Goal: Task Accomplishment & Management: Use online tool/utility

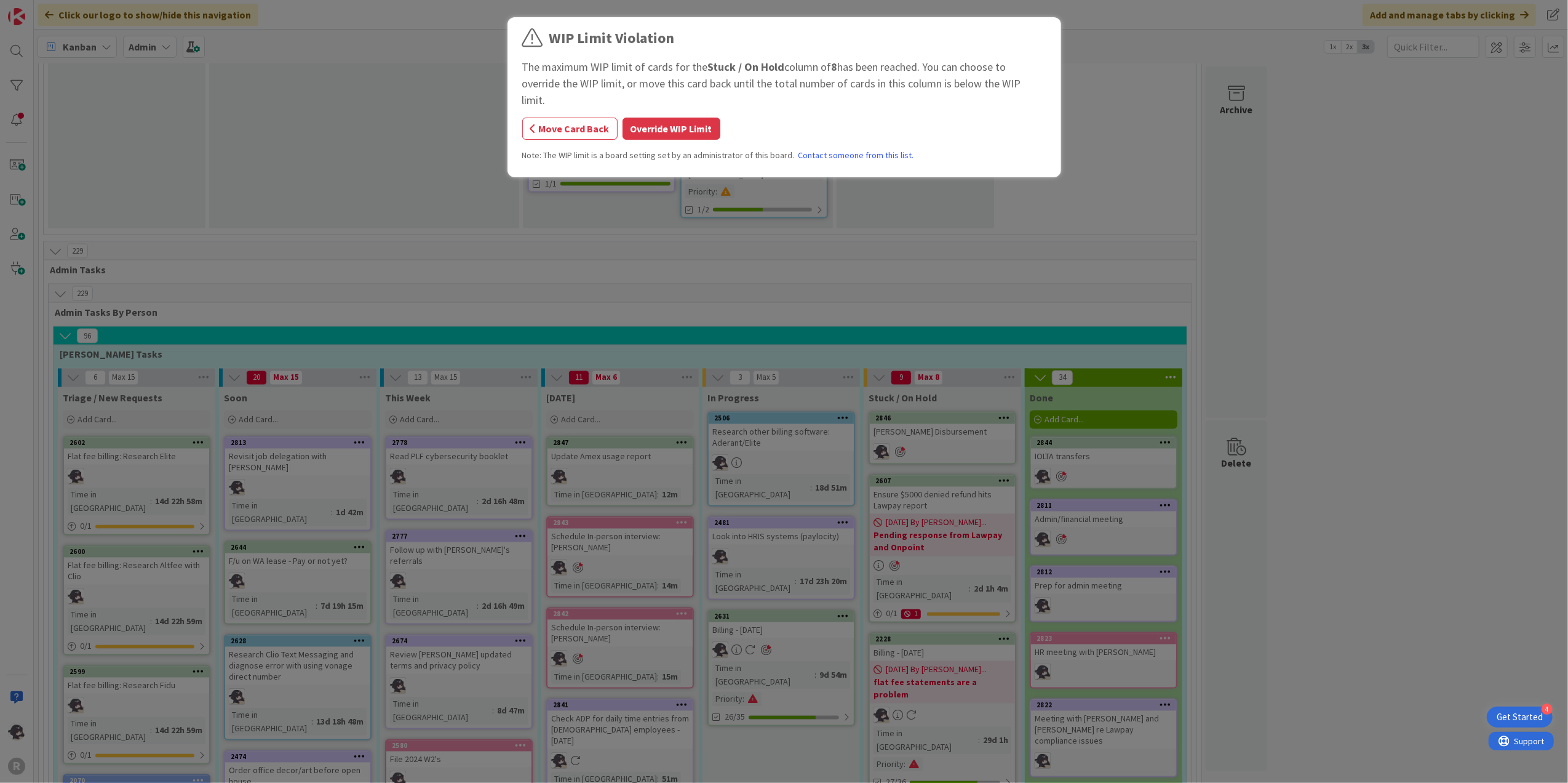
scroll to position [2073, 0]
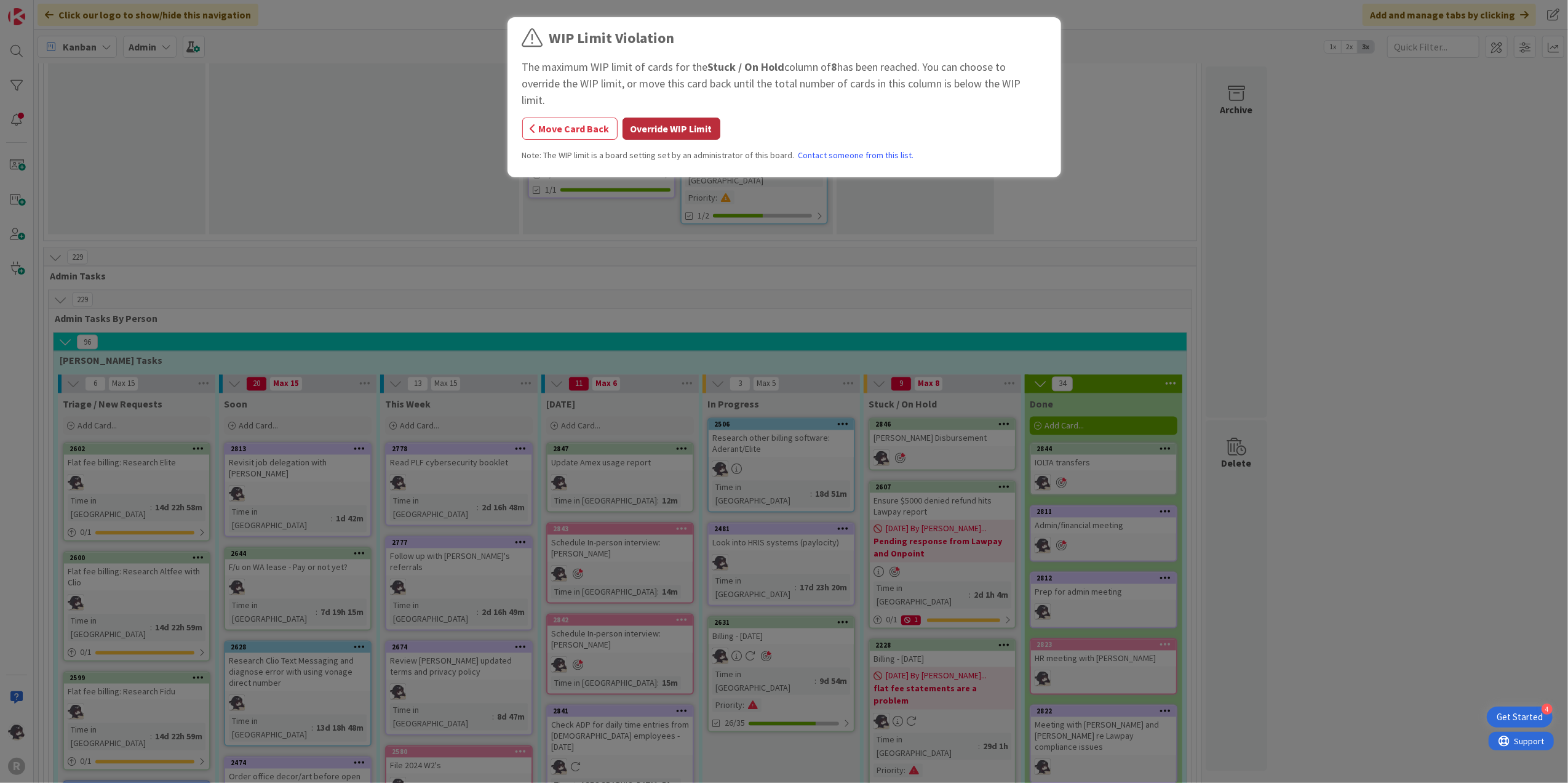
click at [685, 118] on button "Override WIP Limit" at bounding box center [671, 128] width 97 height 22
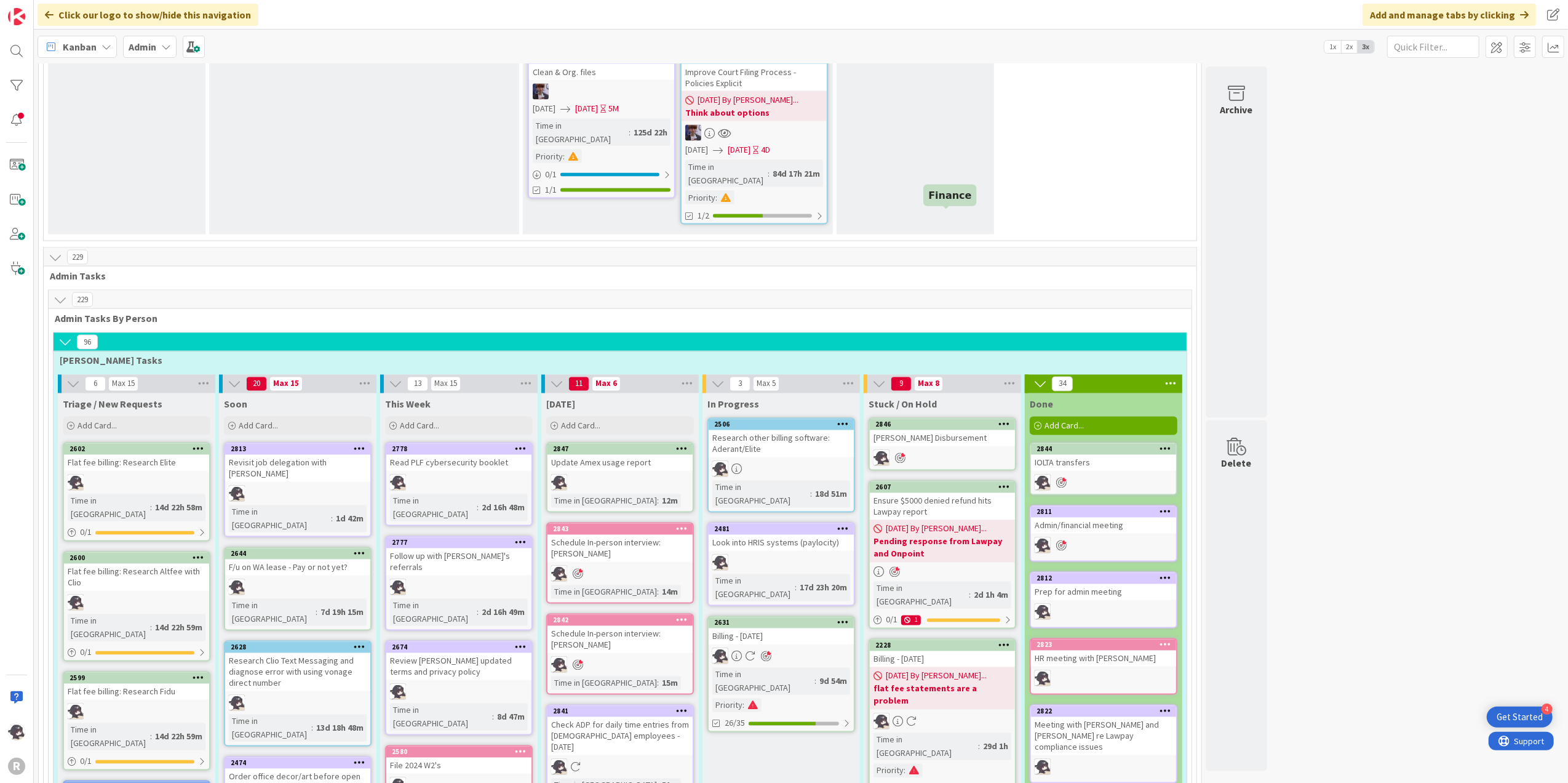
click at [948, 420] on div "2846" at bounding box center [945, 424] width 140 height 9
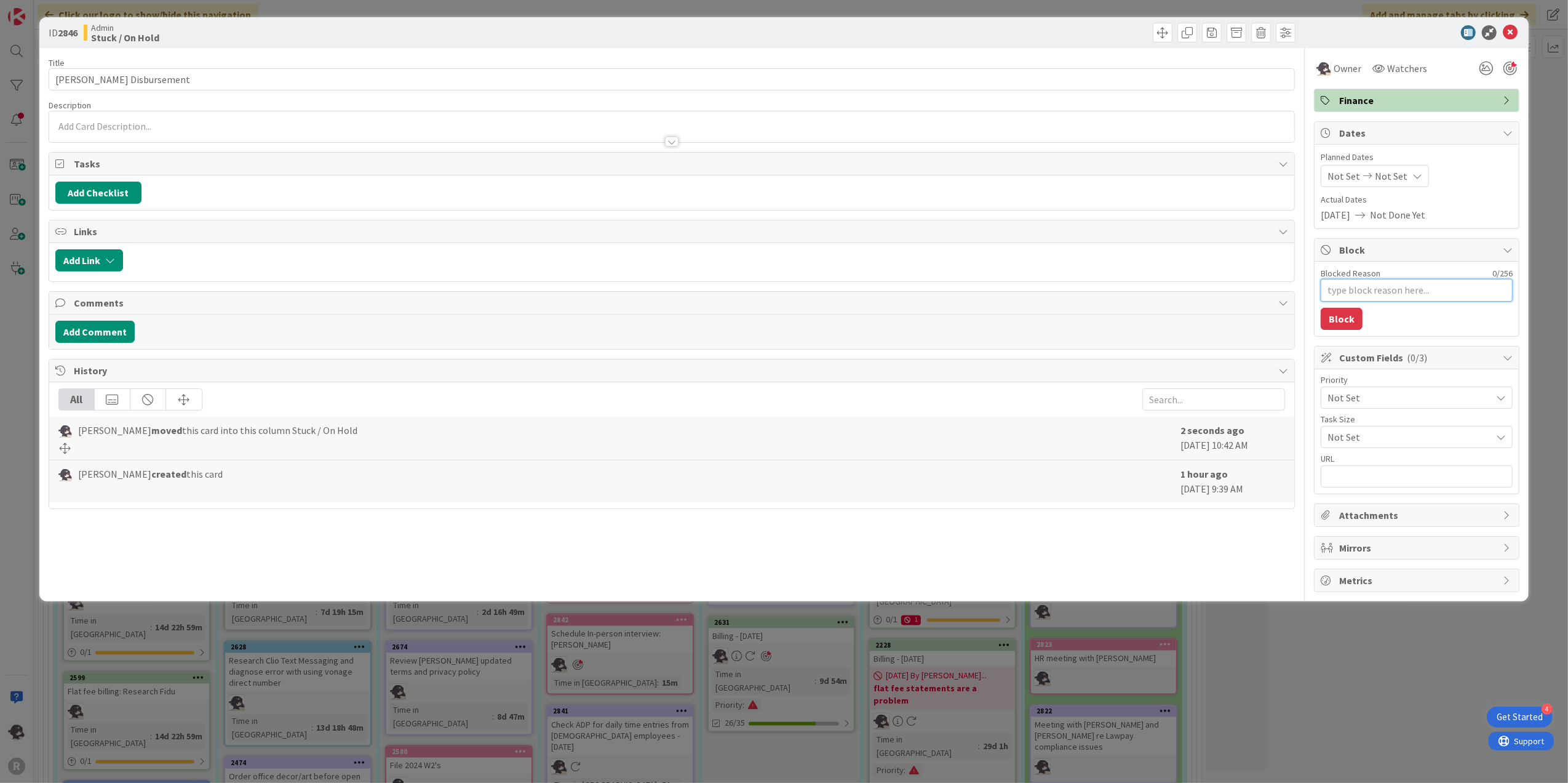
drag, startPoint x: 1356, startPoint y: 299, endPoint x: 1377, endPoint y: 297, distance: 21.1
click at [1358, 298] on textarea "Blocked Reason" at bounding box center [1416, 291] width 192 height 23
type textarea "x"
type textarea "P"
type textarea "x"
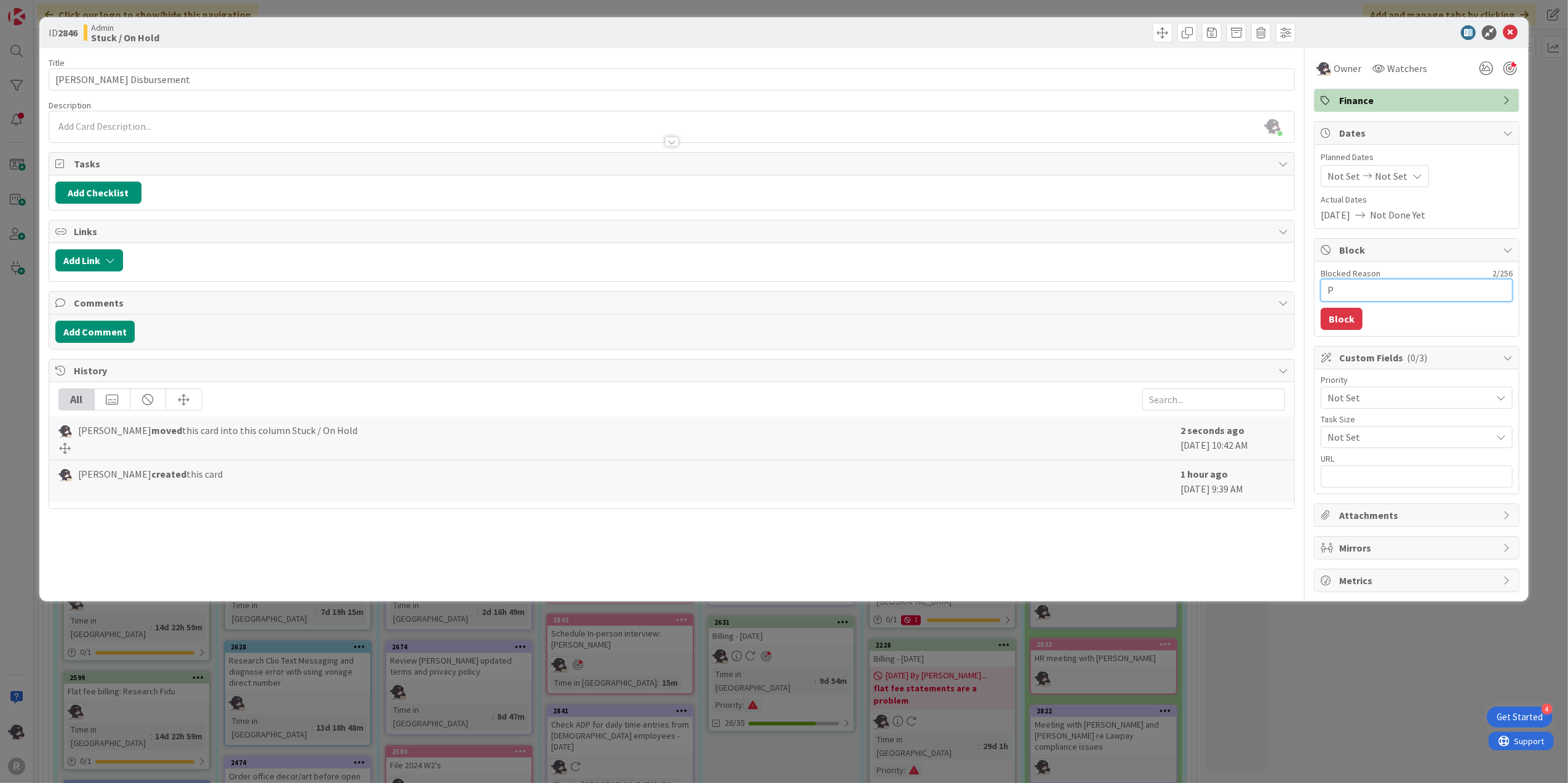
type textarea "Pe"
type textarea "x"
type textarea "Pen"
type textarea "x"
type textarea "Pend"
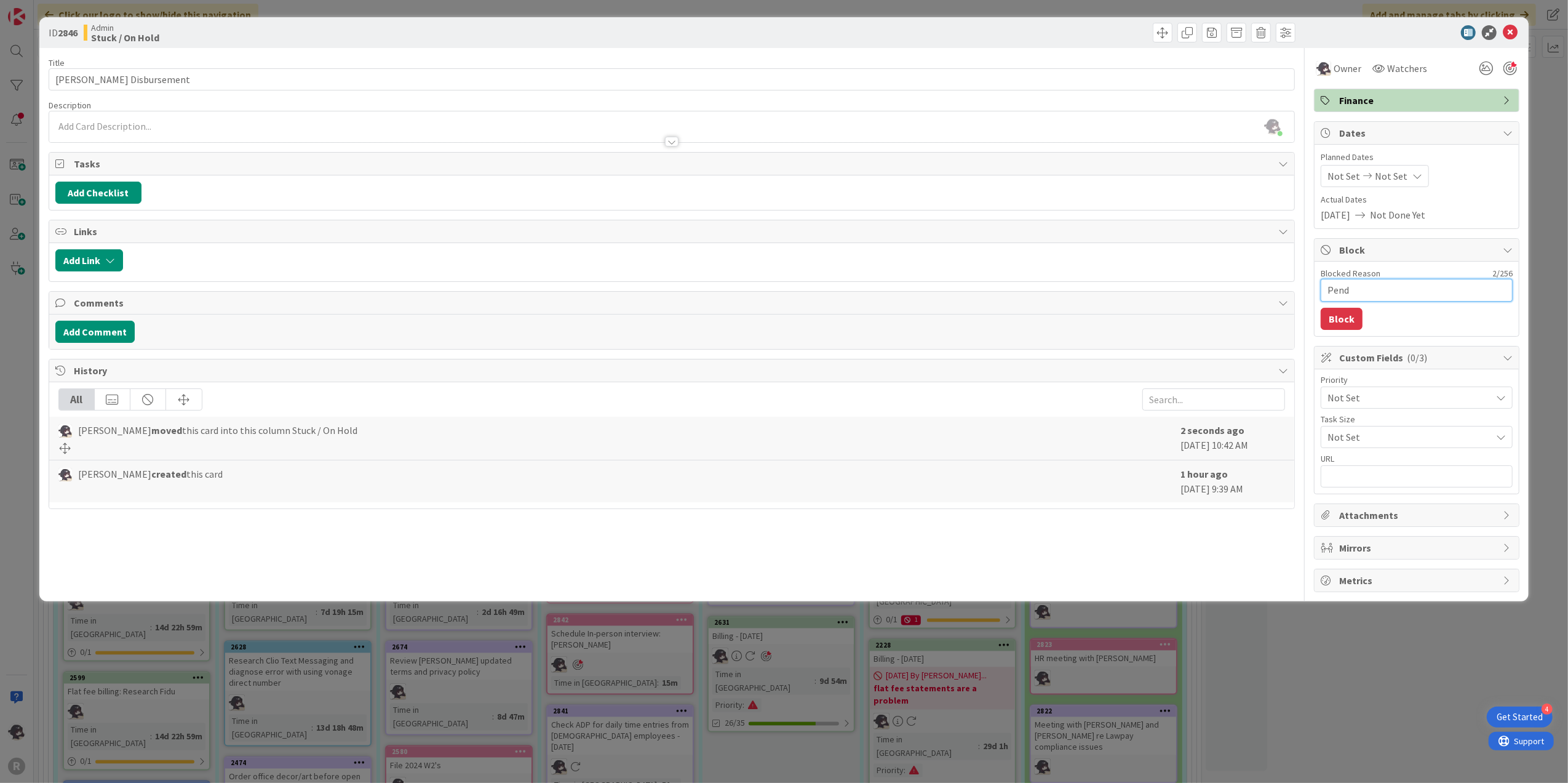
type textarea "x"
type textarea "Pendi"
type textarea "x"
type textarea "Pendin"
type textarea "x"
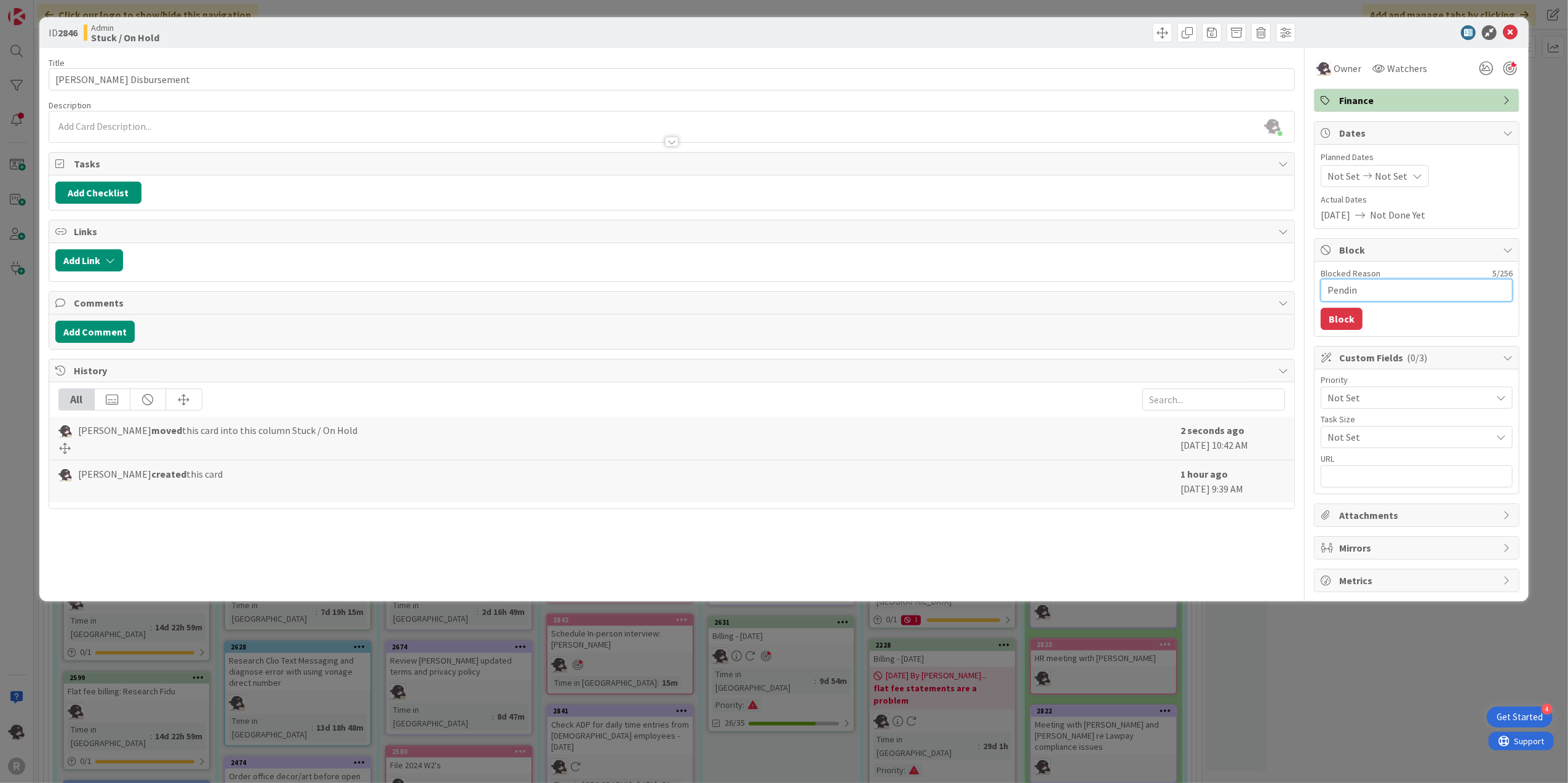
type textarea "Pending"
type textarea "x"
type textarea "Pending"
type textarea "x"
type textarea "Pending N"
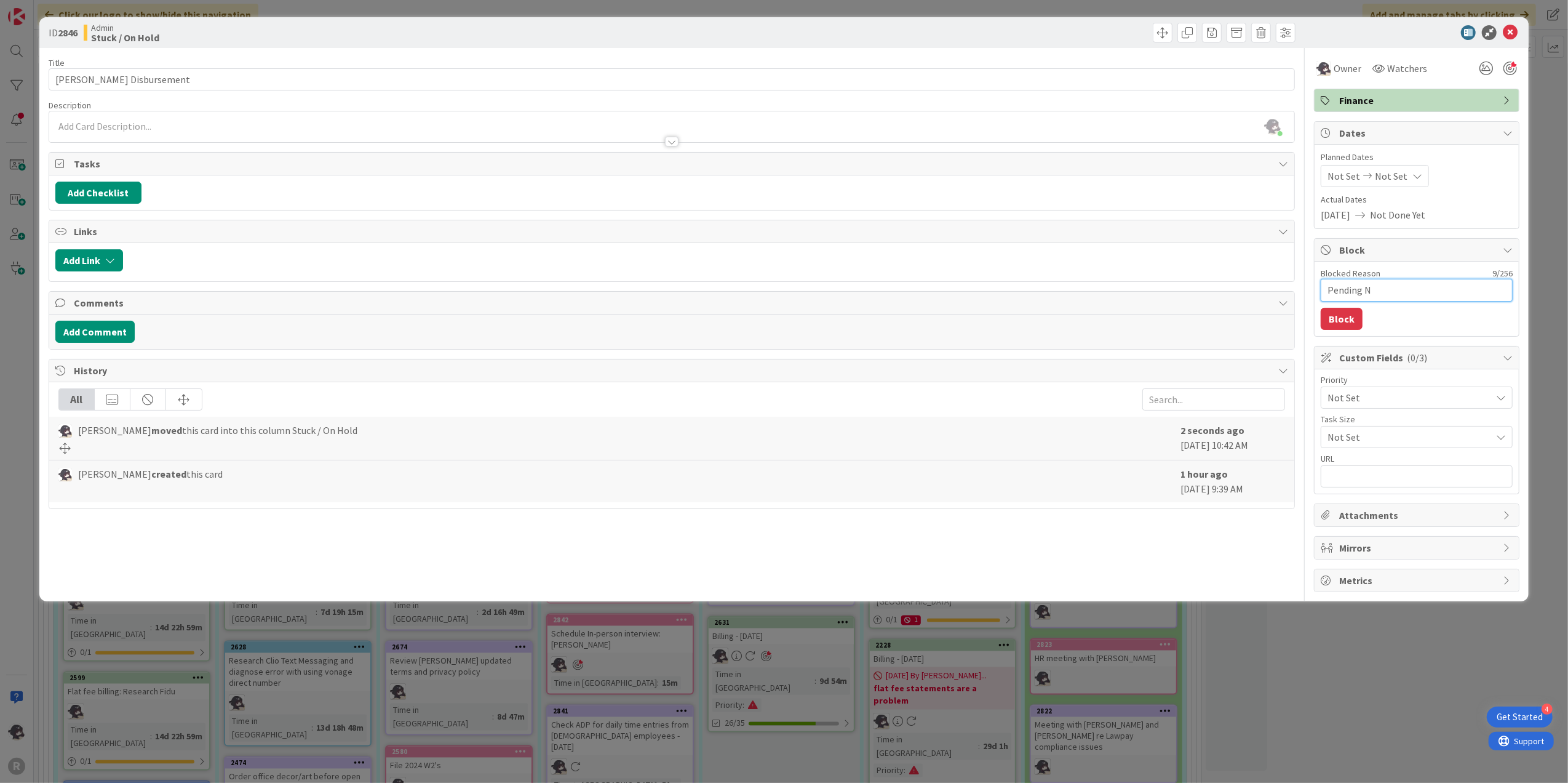
type textarea "x"
type textarea "Pending Ni"
type textarea "x"
type textarea "Pending Nic"
type textarea "x"
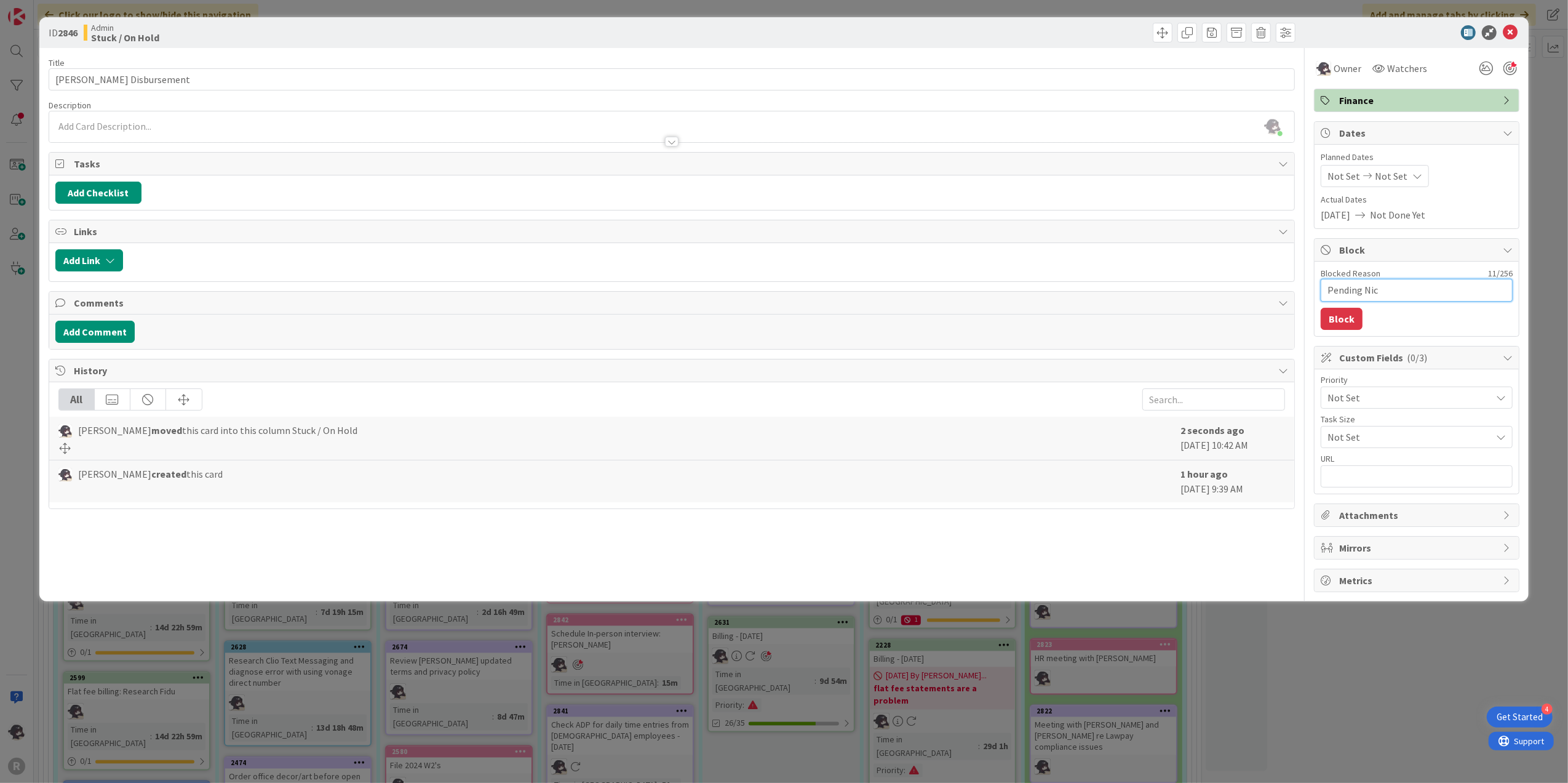
type textarea "Pending Nic'"
type textarea "x"
type textarea "Pending Nic's"
type textarea "x"
type textarea "Pending Nic's"
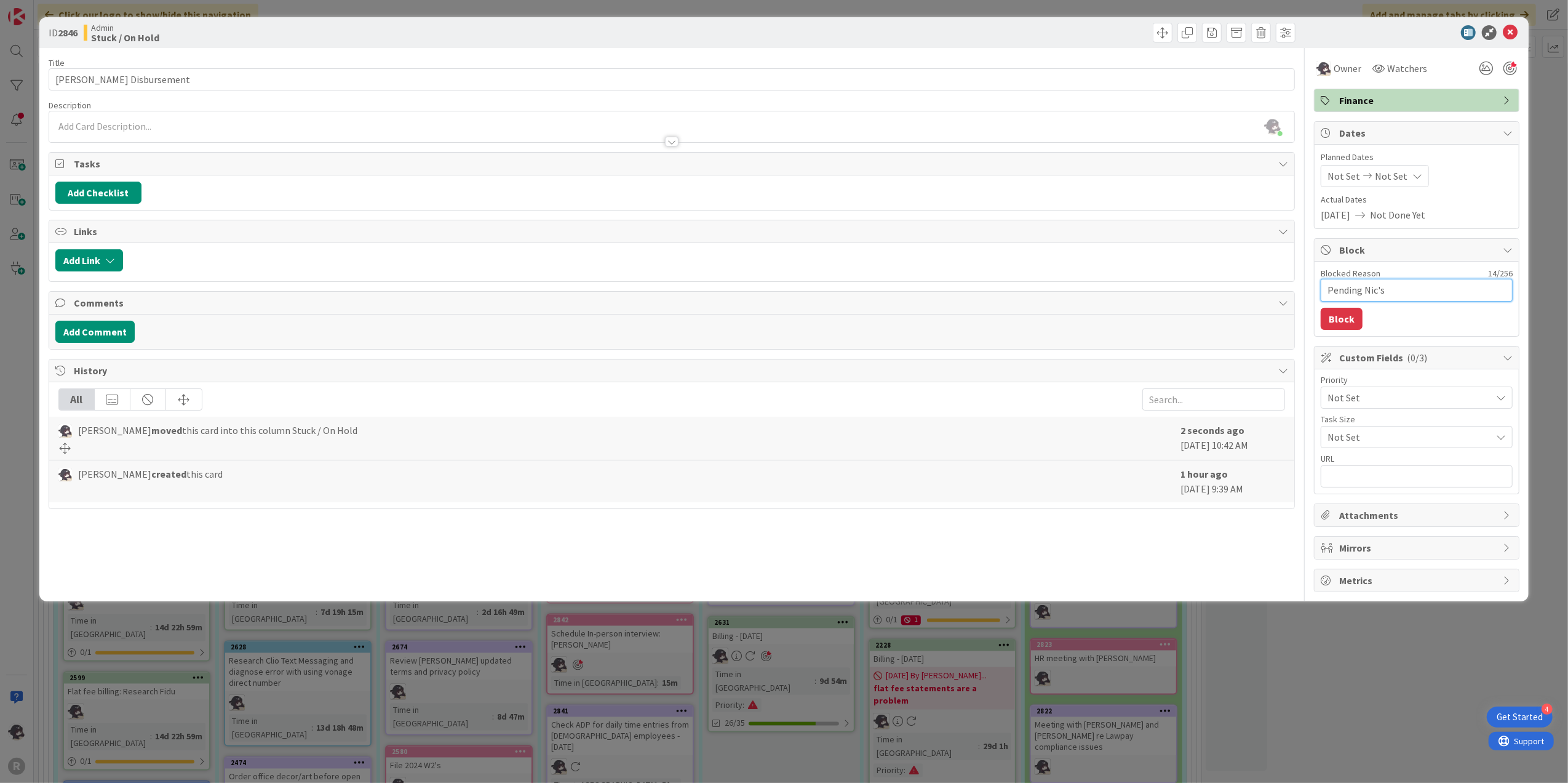
type textarea "x"
type textarea "Pending Nic's r"
type textarea "x"
type textarea "Pending Nic's re"
type textarea "x"
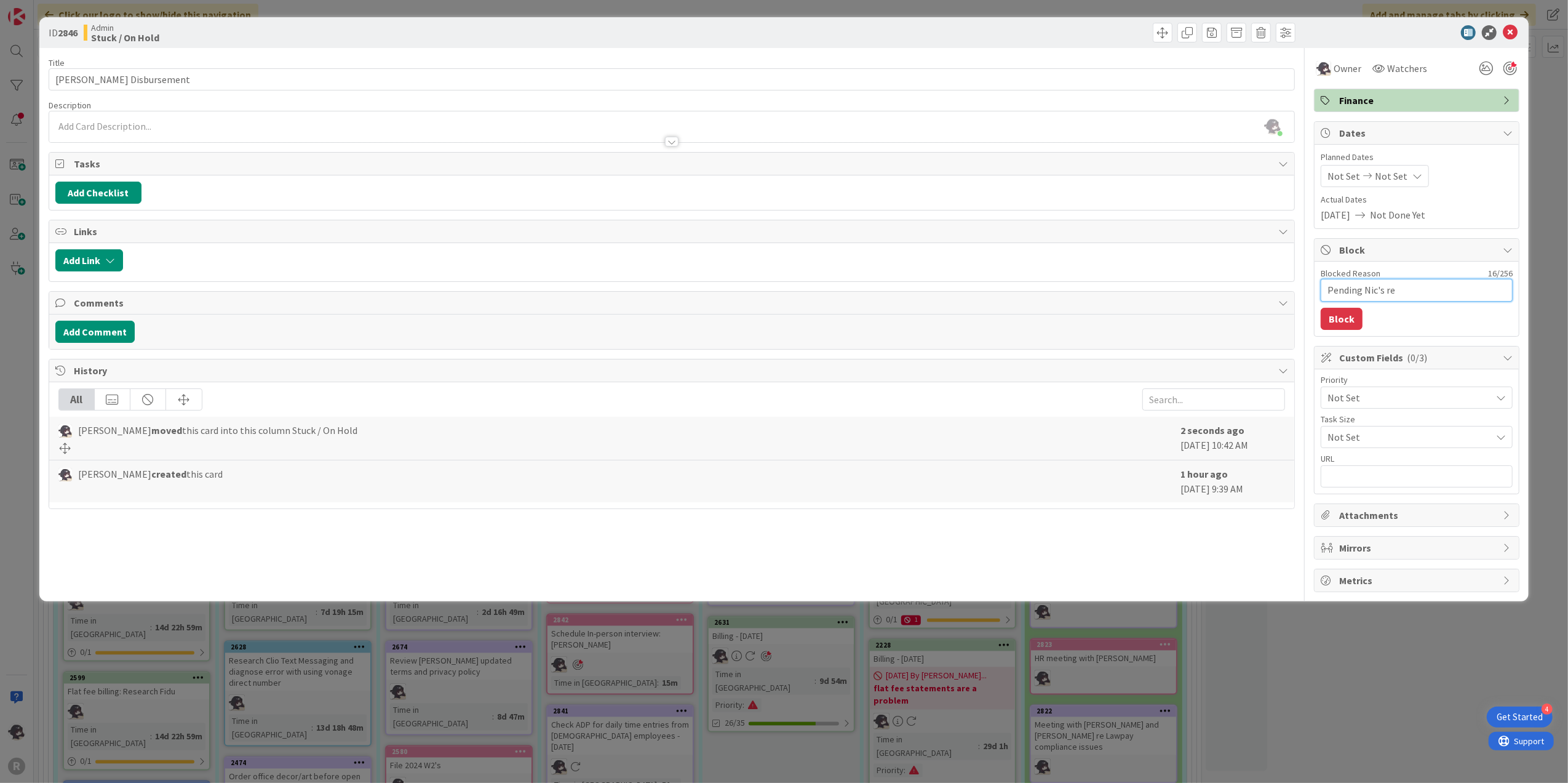
type textarea "Pending Nic's rev"
type textarea "x"
type textarea "Pending [PERSON_NAME]'s revi"
type textarea "x"
type textarea "Pending Nic's revie"
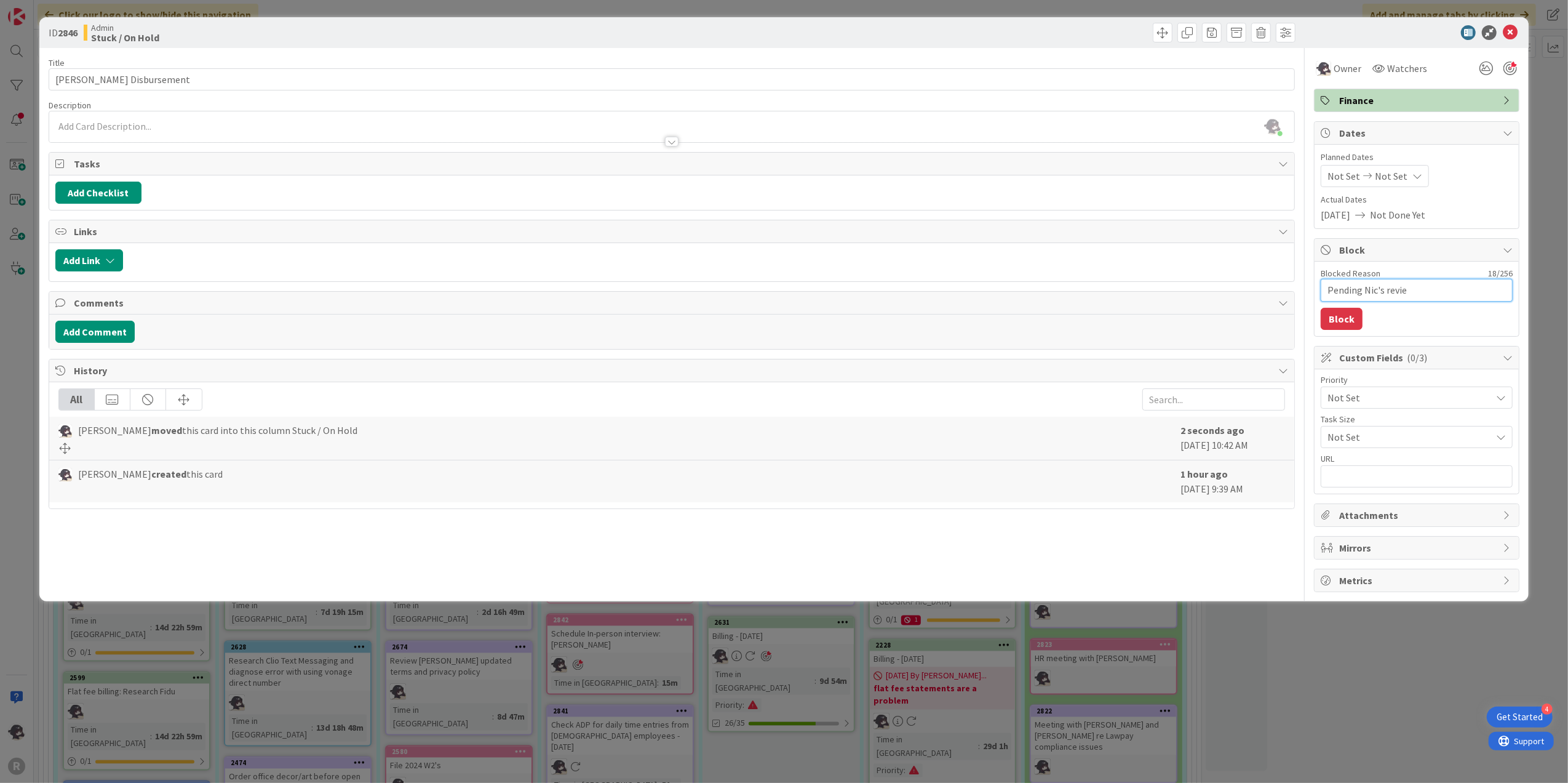
type textarea "x"
type textarea "Pending Nic's review"
click at [1344, 314] on button "Block" at bounding box center [1340, 318] width 42 height 22
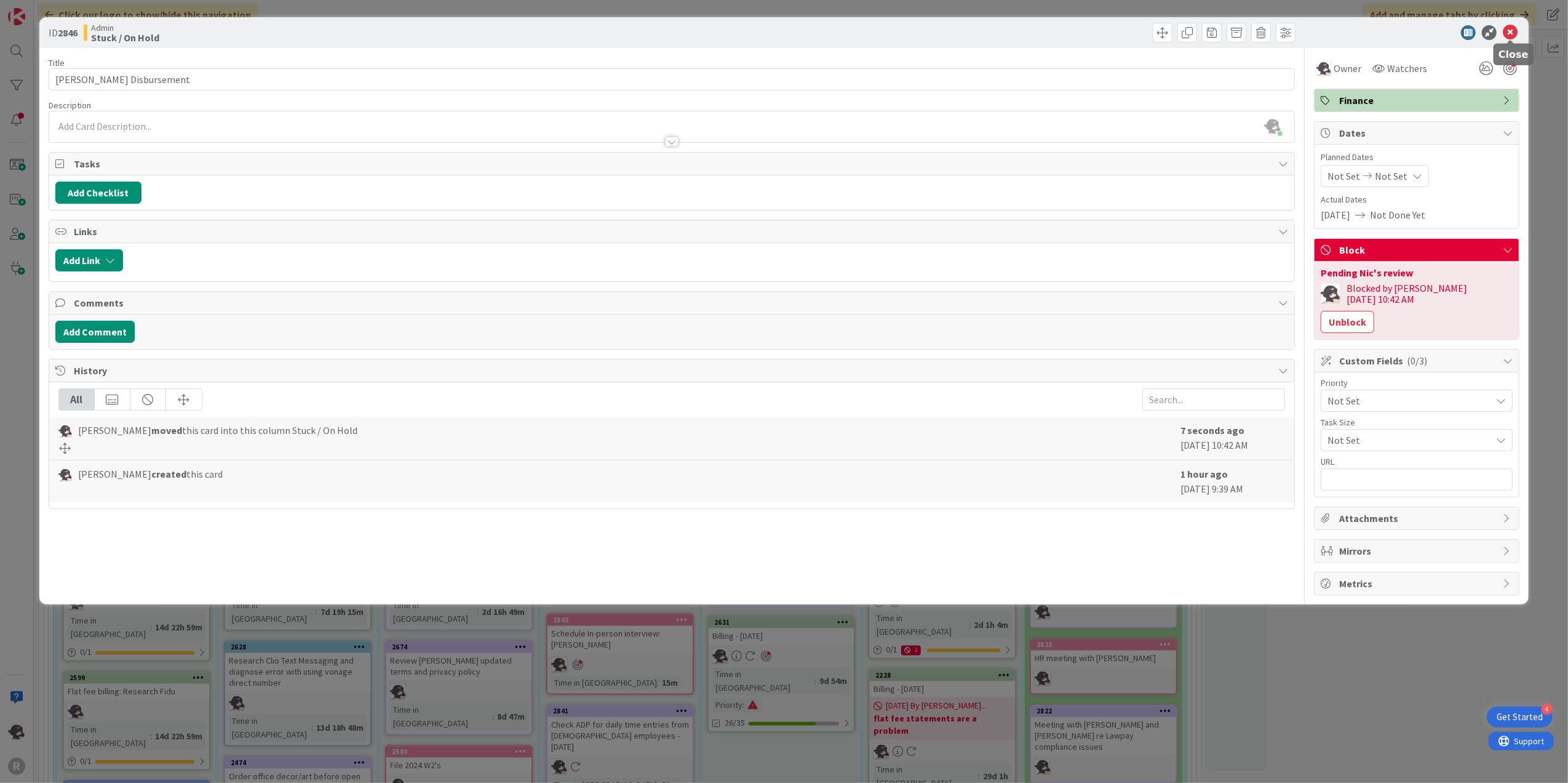
click at [1510, 38] on body "4 Get Started R Click our logo to show/hide this navigation Add and manage tabs…" at bounding box center [784, 392] width 1568 height 783
click at [1510, 35] on icon at bounding box center [1510, 32] width 15 height 15
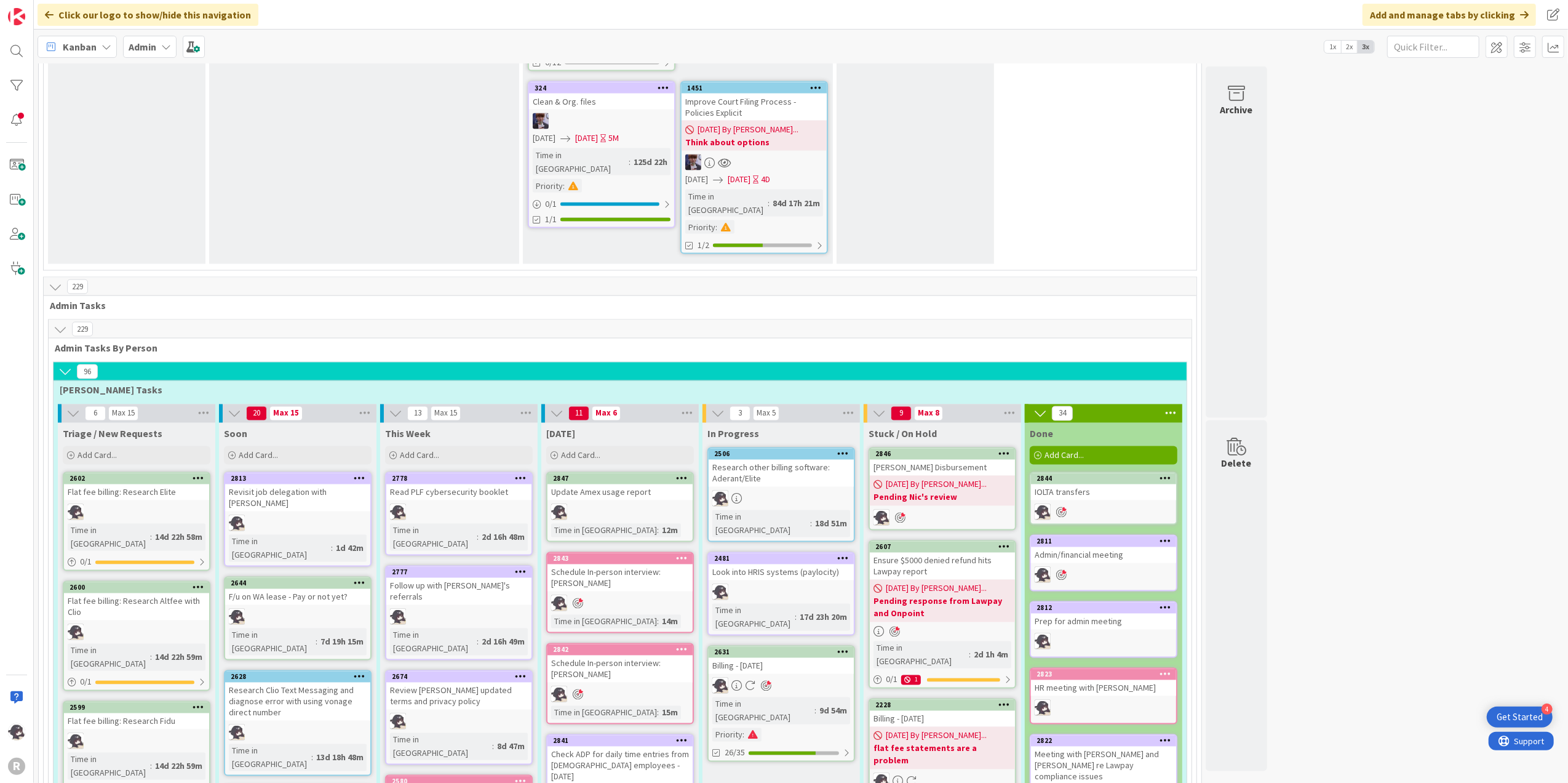
scroll to position [2073, 0]
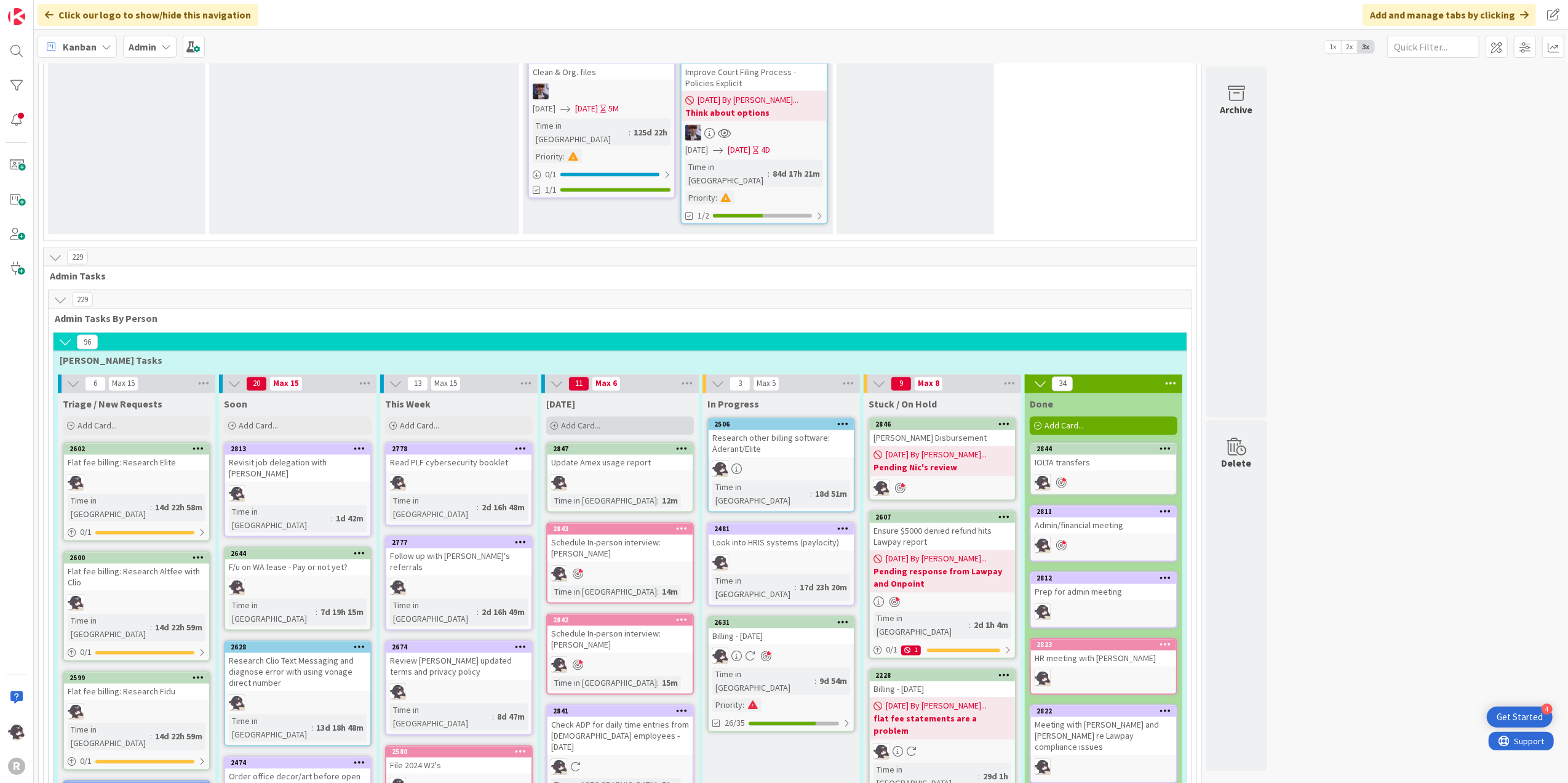
click at [600, 420] on span "Add Card..." at bounding box center [581, 425] width 39 height 12
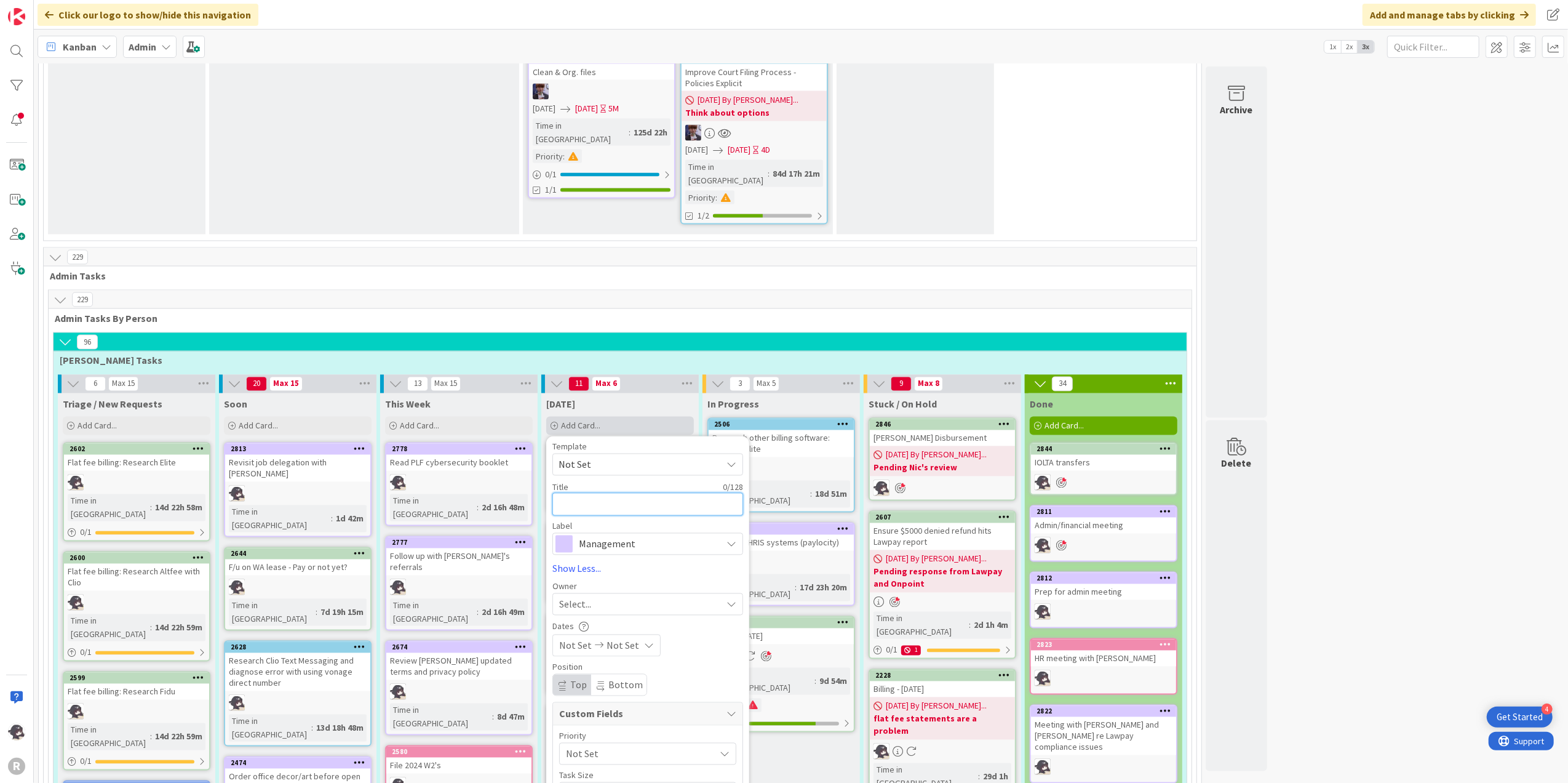
type textarea "F"
type textarea "x"
type textarea "Fo"
type textarea "x"
type textarea "Fol"
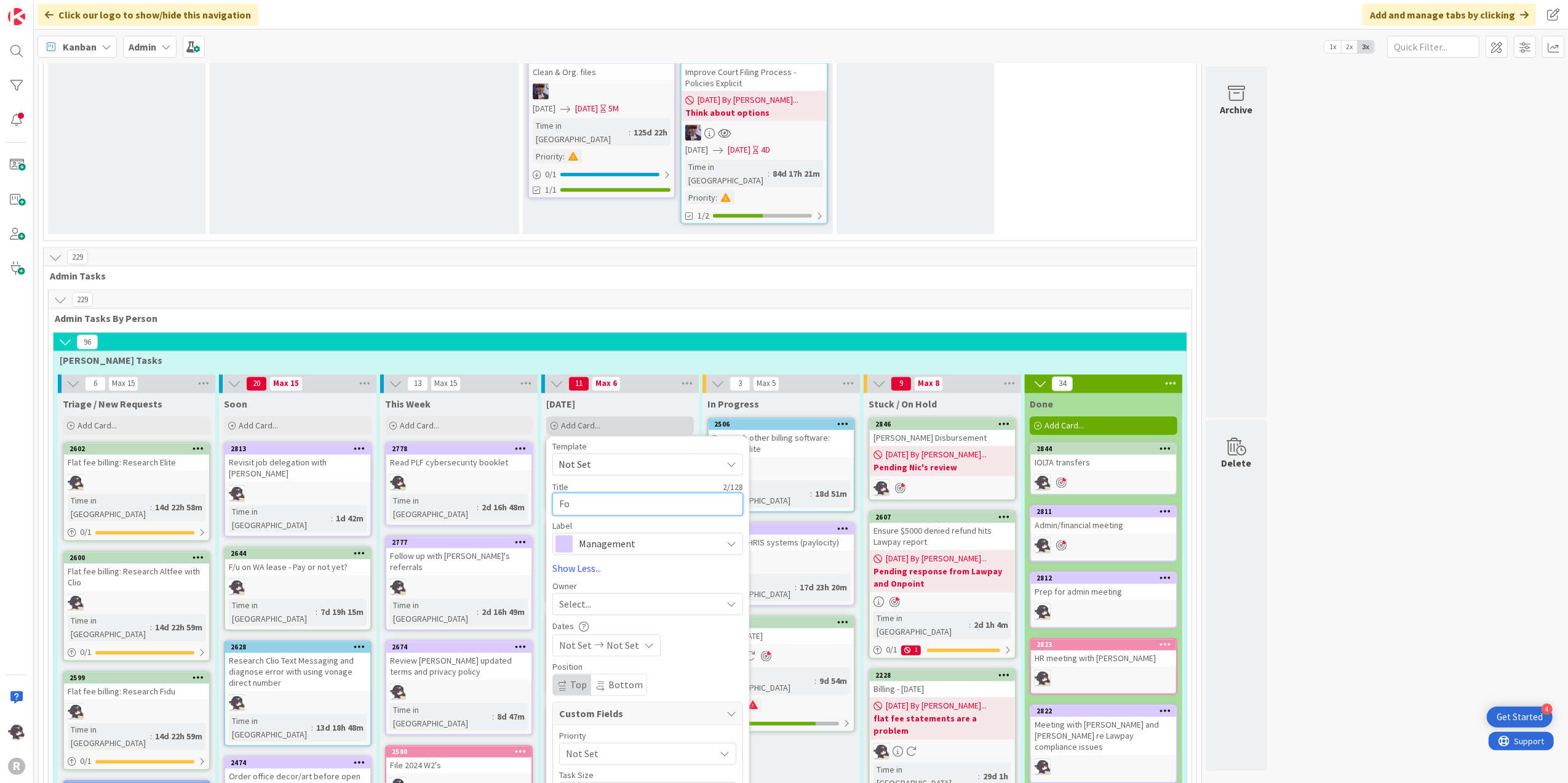
type textarea "x"
type textarea "Foll"
type textarea "x"
type textarea "Follo"
type textarea "x"
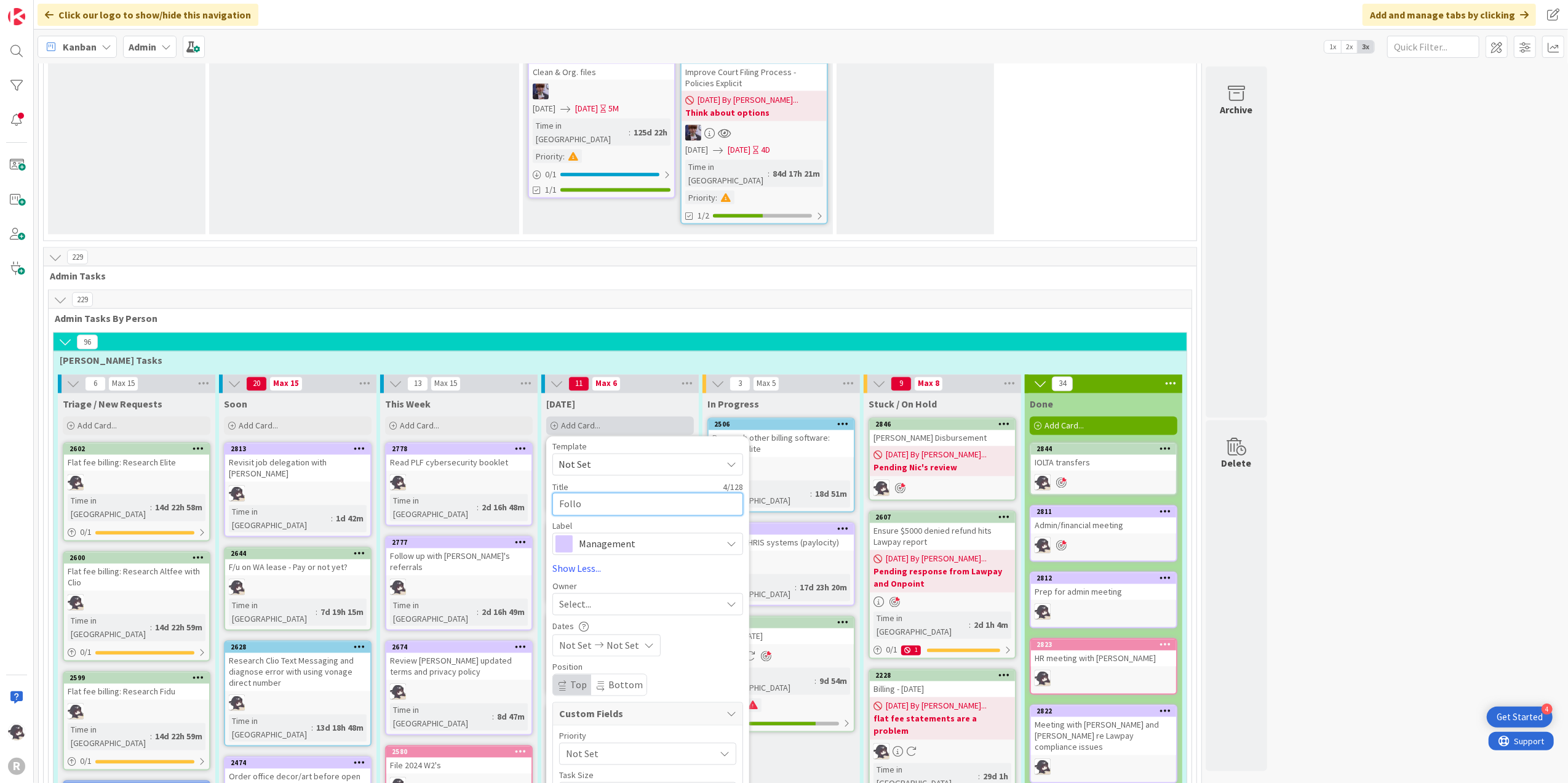
type textarea "Follow"
type textarea "x"
type textarea "Follow"
type textarea "x"
type textarea "Follow u"
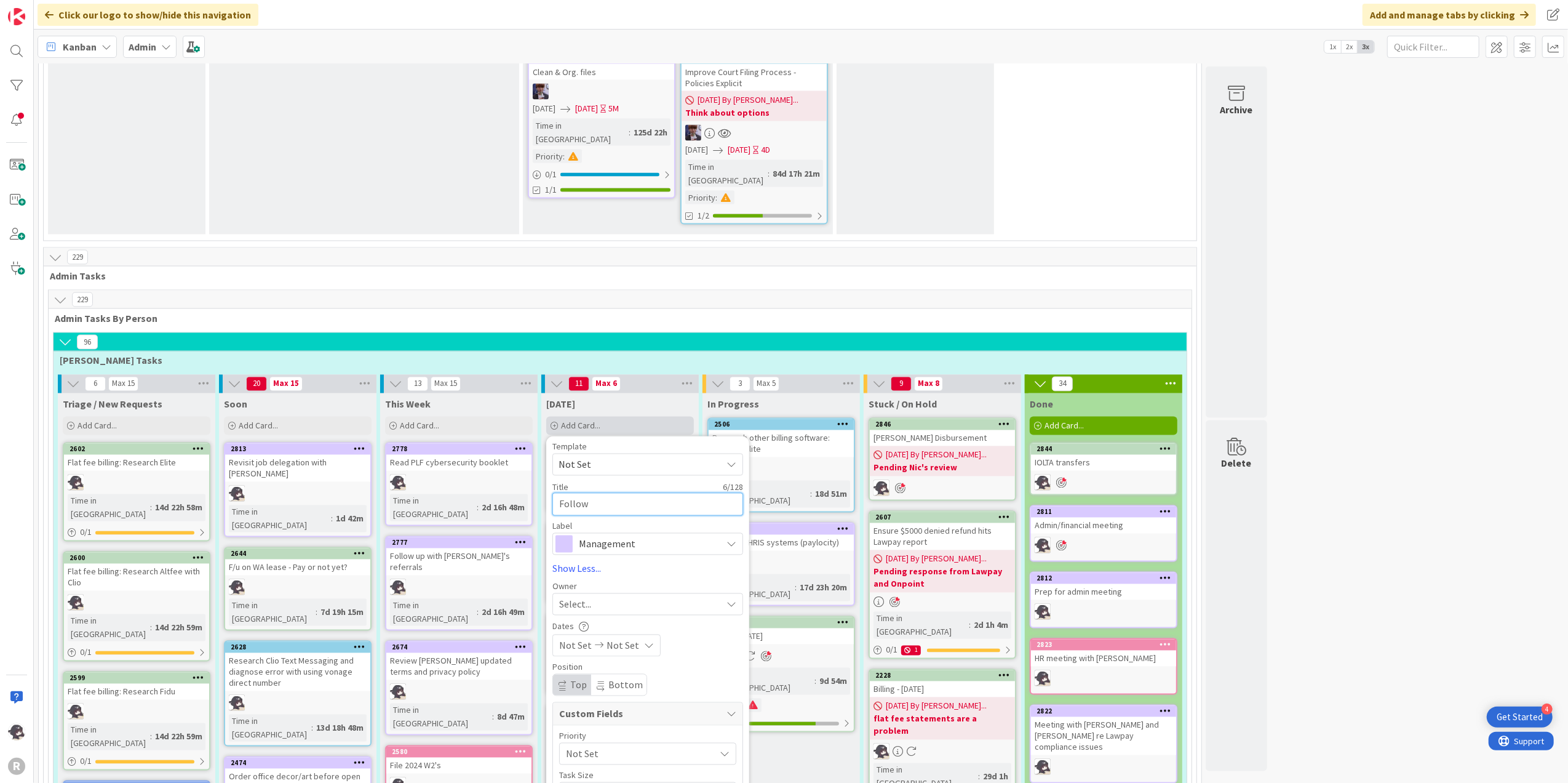
type textarea "x"
type textarea "Follow up"
type textarea "x"
type textarea "Follow up"
type textarea "x"
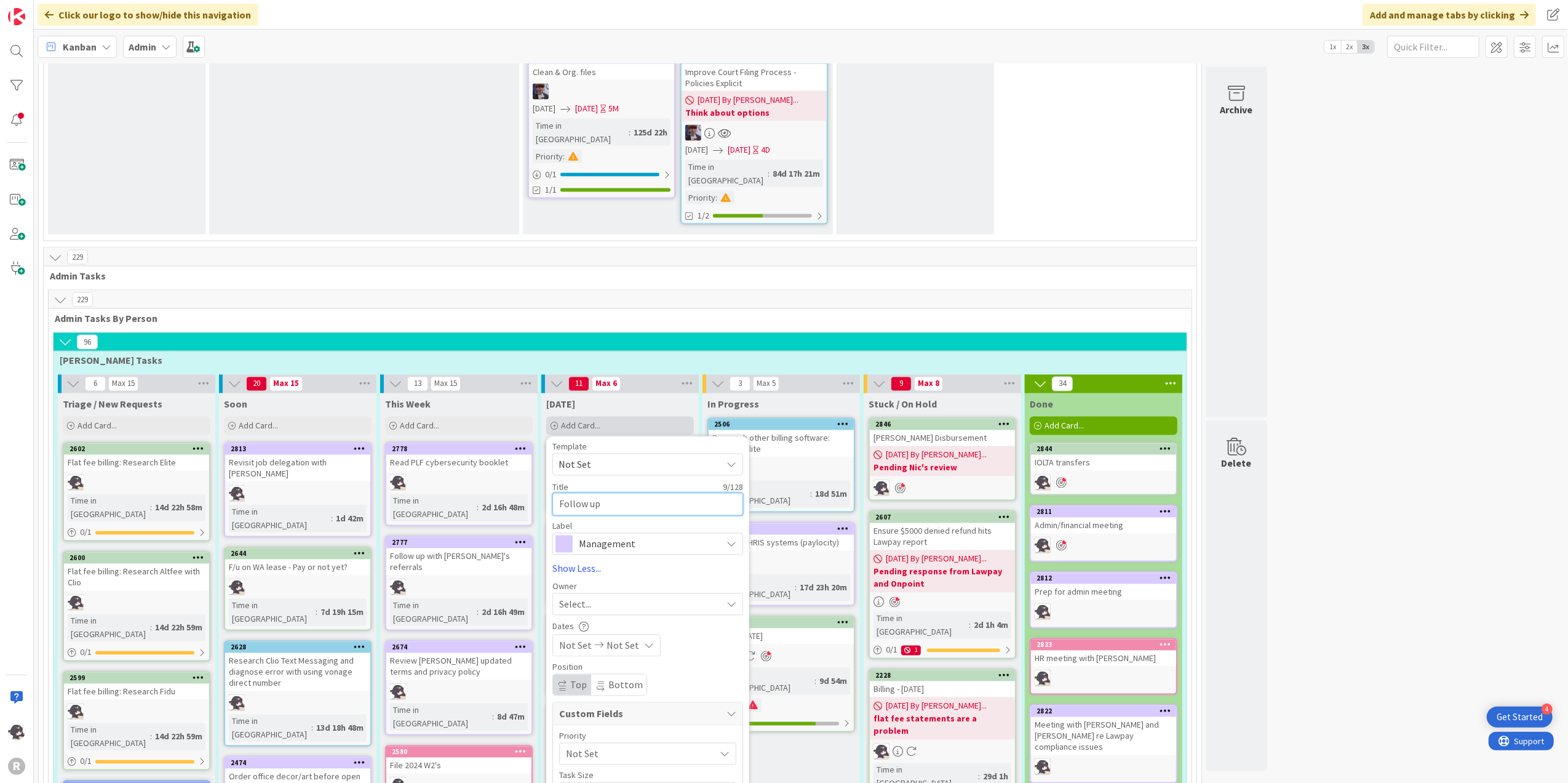
type textarea "Follow up i"
type textarea "x"
type textarea "Follow up"
type textarea "x"
type textarea "Follow up w"
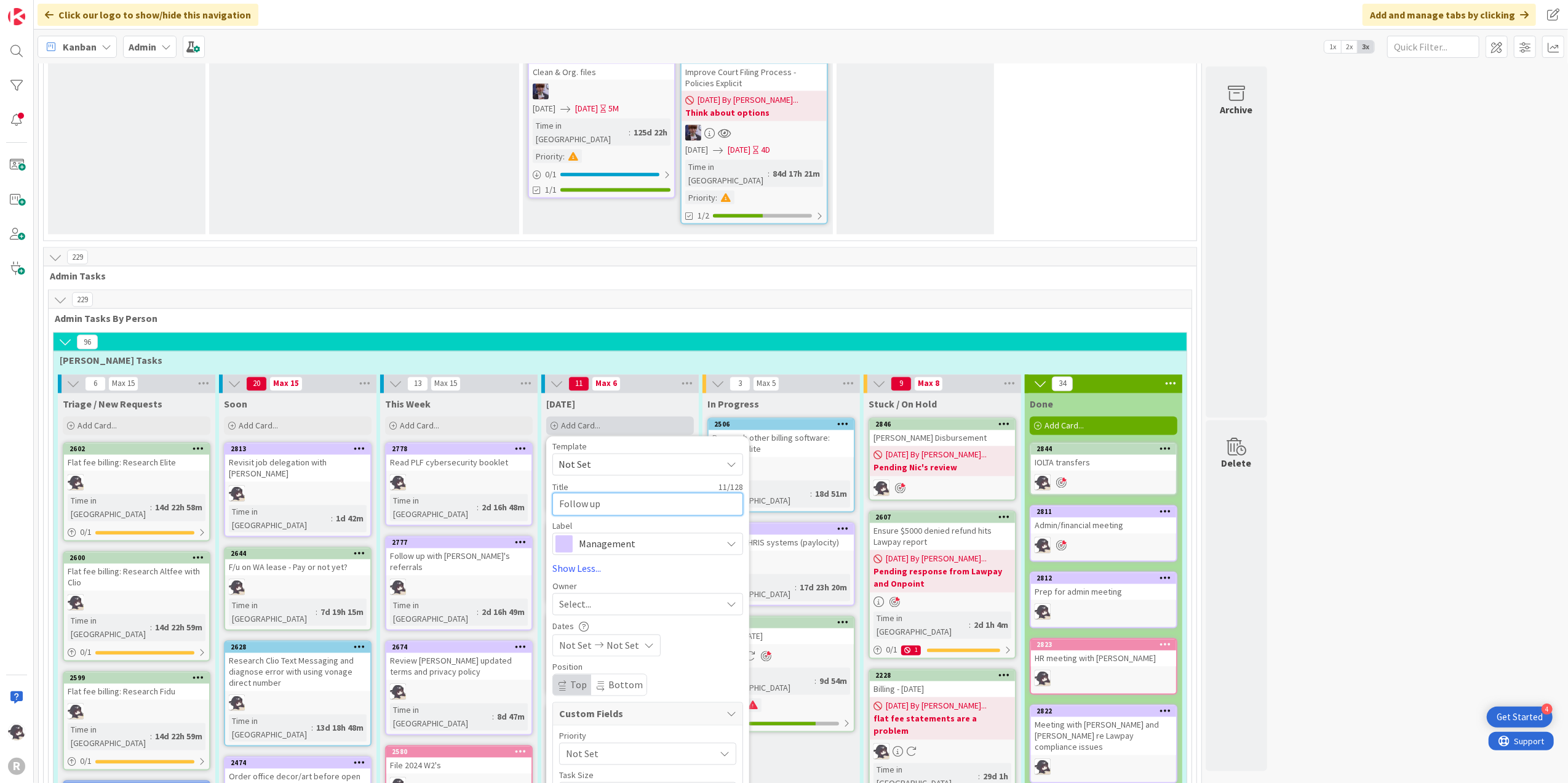
type textarea "x"
type textarea "Follow up wi"
type textarea "x"
type textarea "Follow up wit"
type textarea "x"
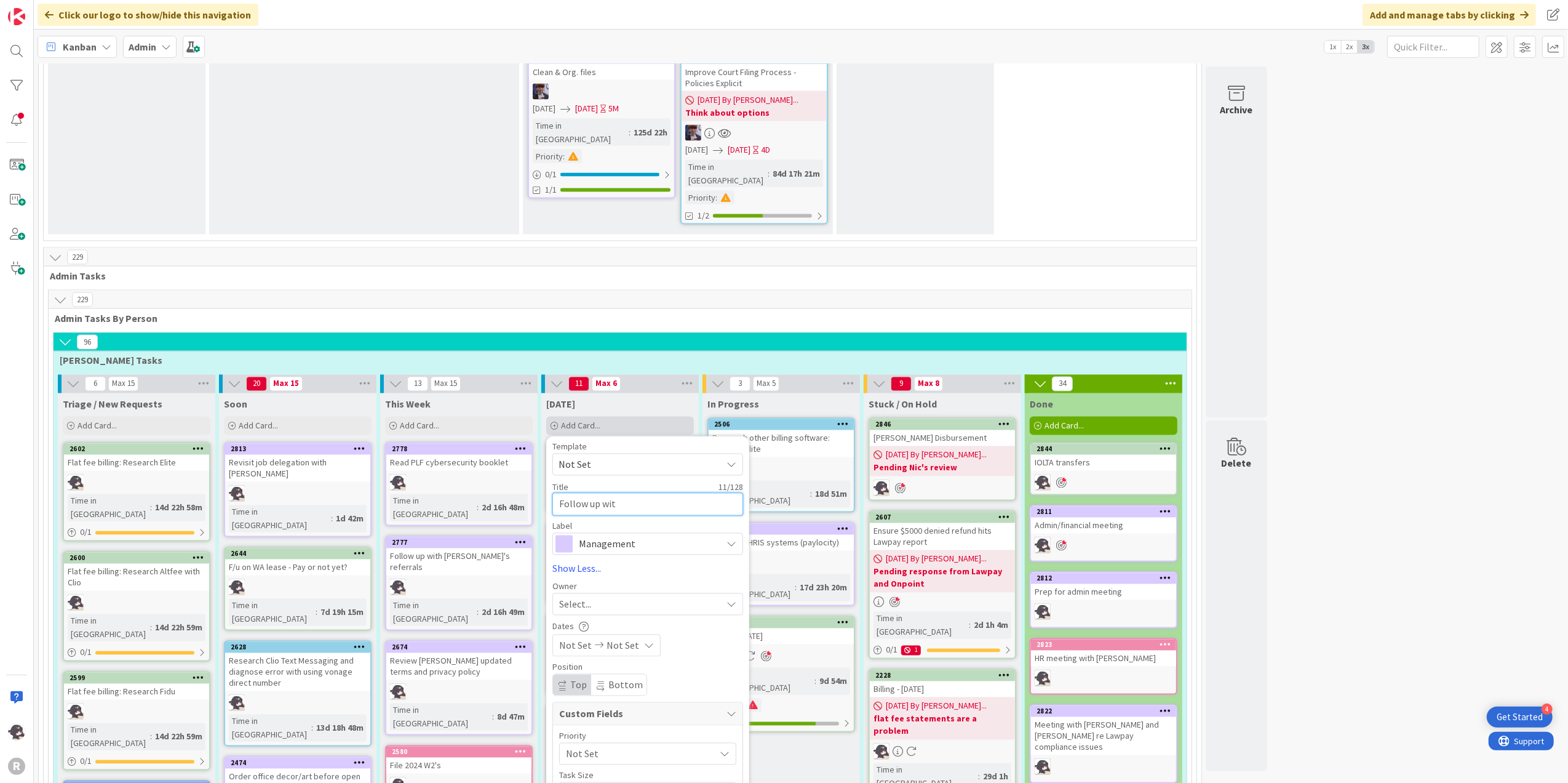
type textarea "Follow up with"
type textarea "x"
type textarea "Follow up with"
type textarea "x"
type textarea "Follow up with M"
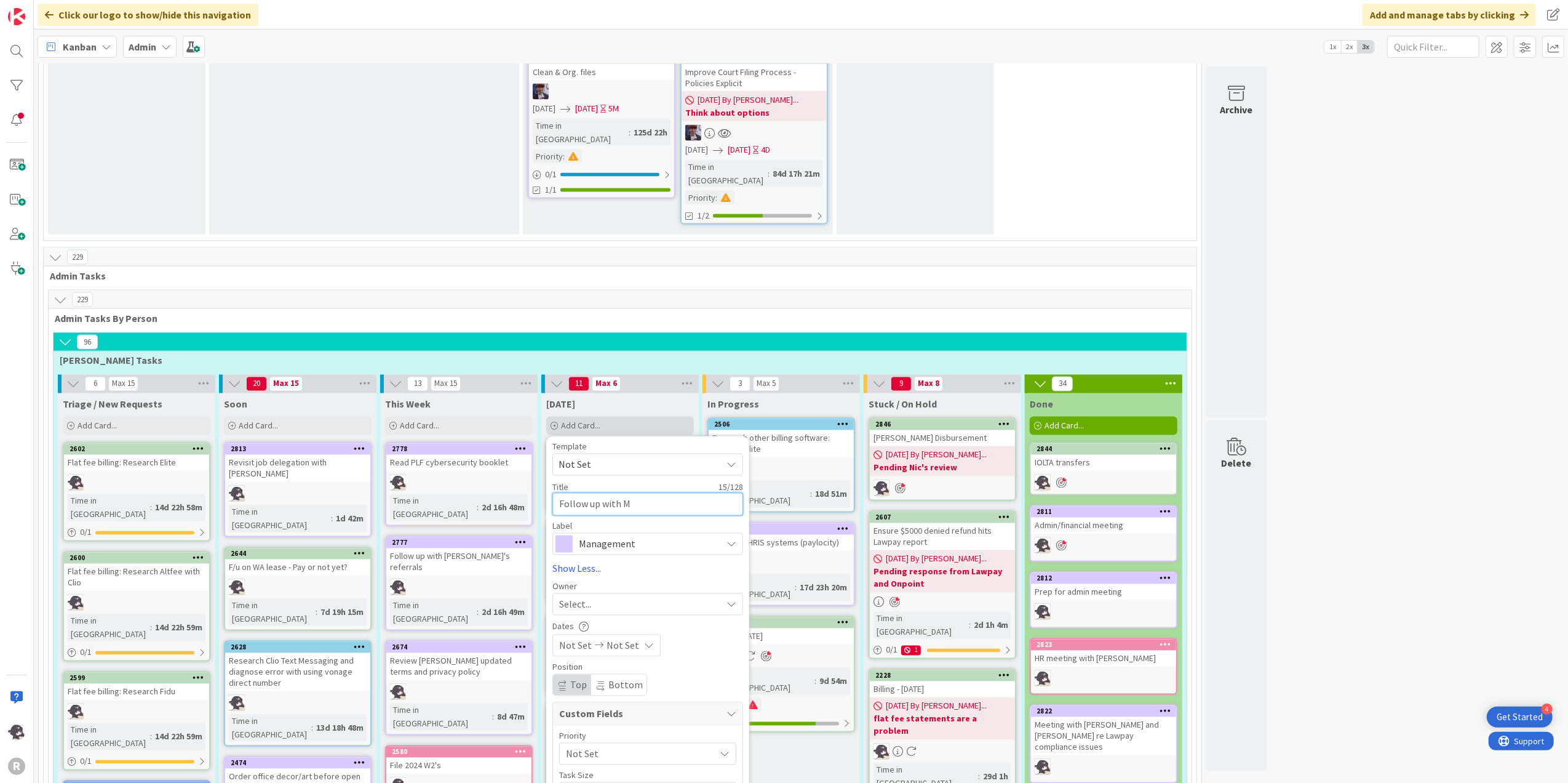
type textarea "x"
type textarea "Follow up with [PERSON_NAME]"
type textarea "x"
type textarea "Follow up with [PERSON_NAME]"
type textarea "x"
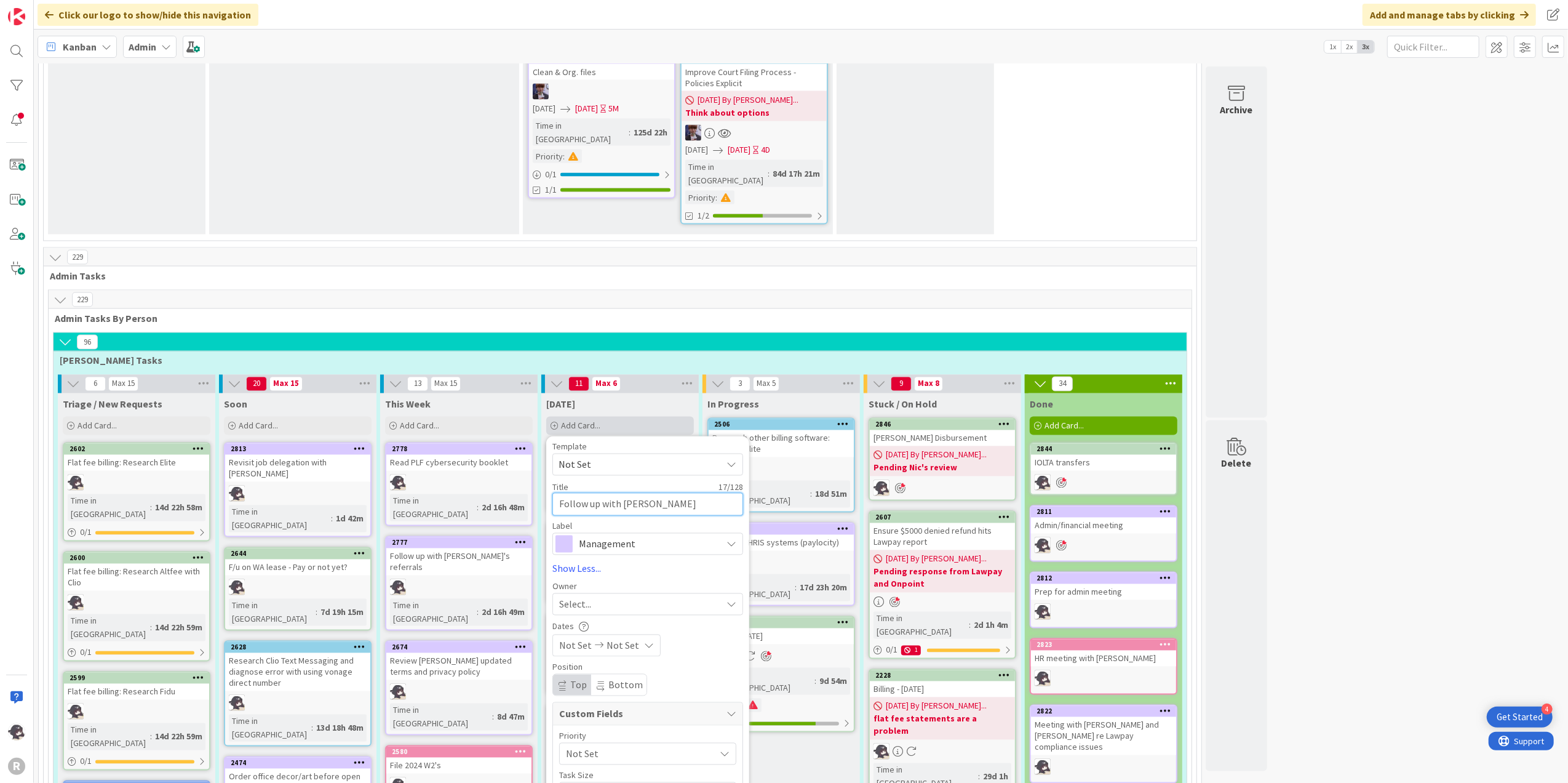
type textarea "Follow up with [PERSON_NAME]"
type textarea "x"
type textarea "Follow up with [PERSON_NAME]"
type textarea "x"
type textarea "Follow up with [PERSON_NAME] re"
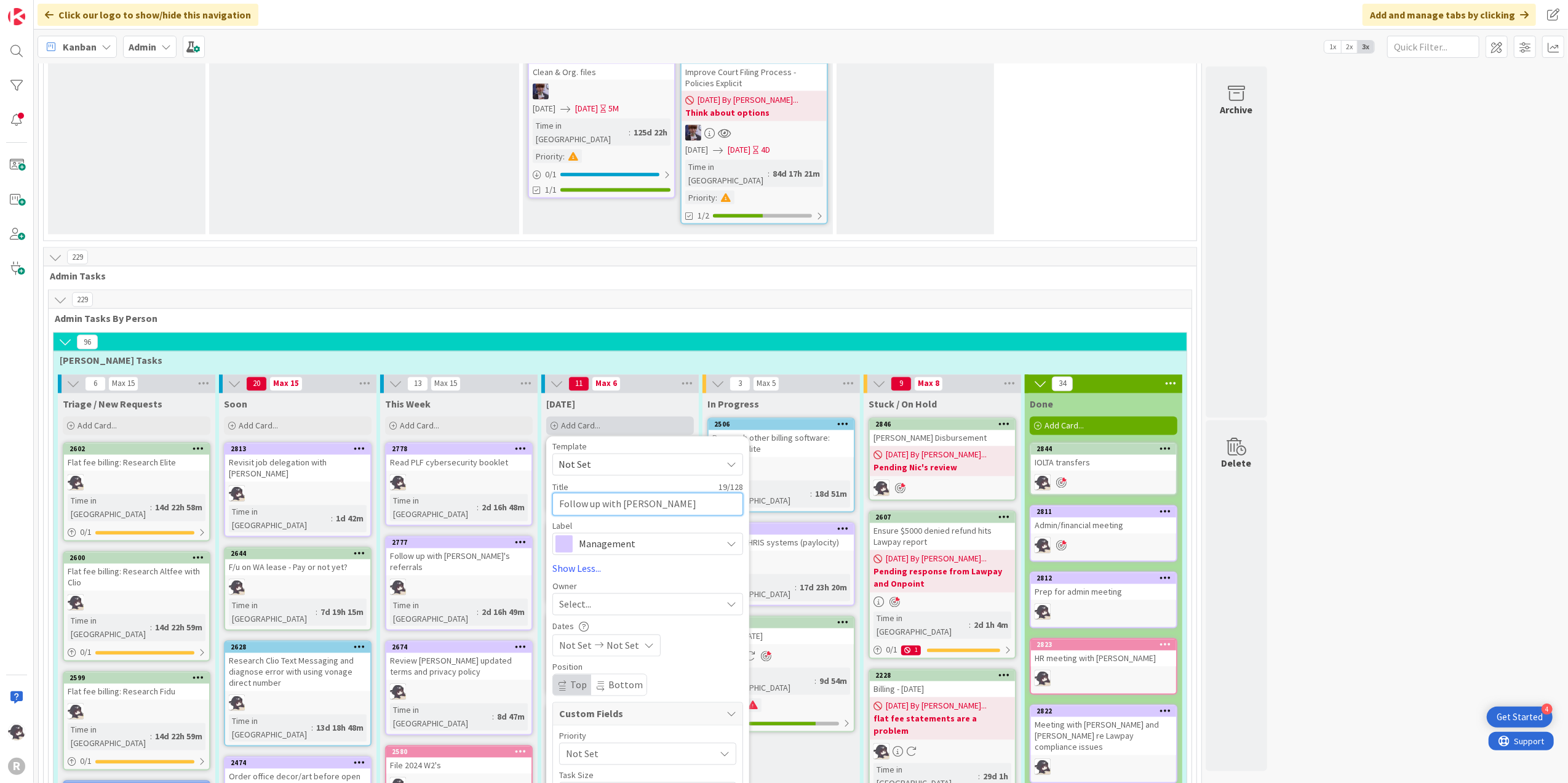
type textarea "x"
type textarea "Follow up with [PERSON_NAME] re"
type textarea "x"
type textarea "Follow up with [PERSON_NAME] re W"
type textarea "x"
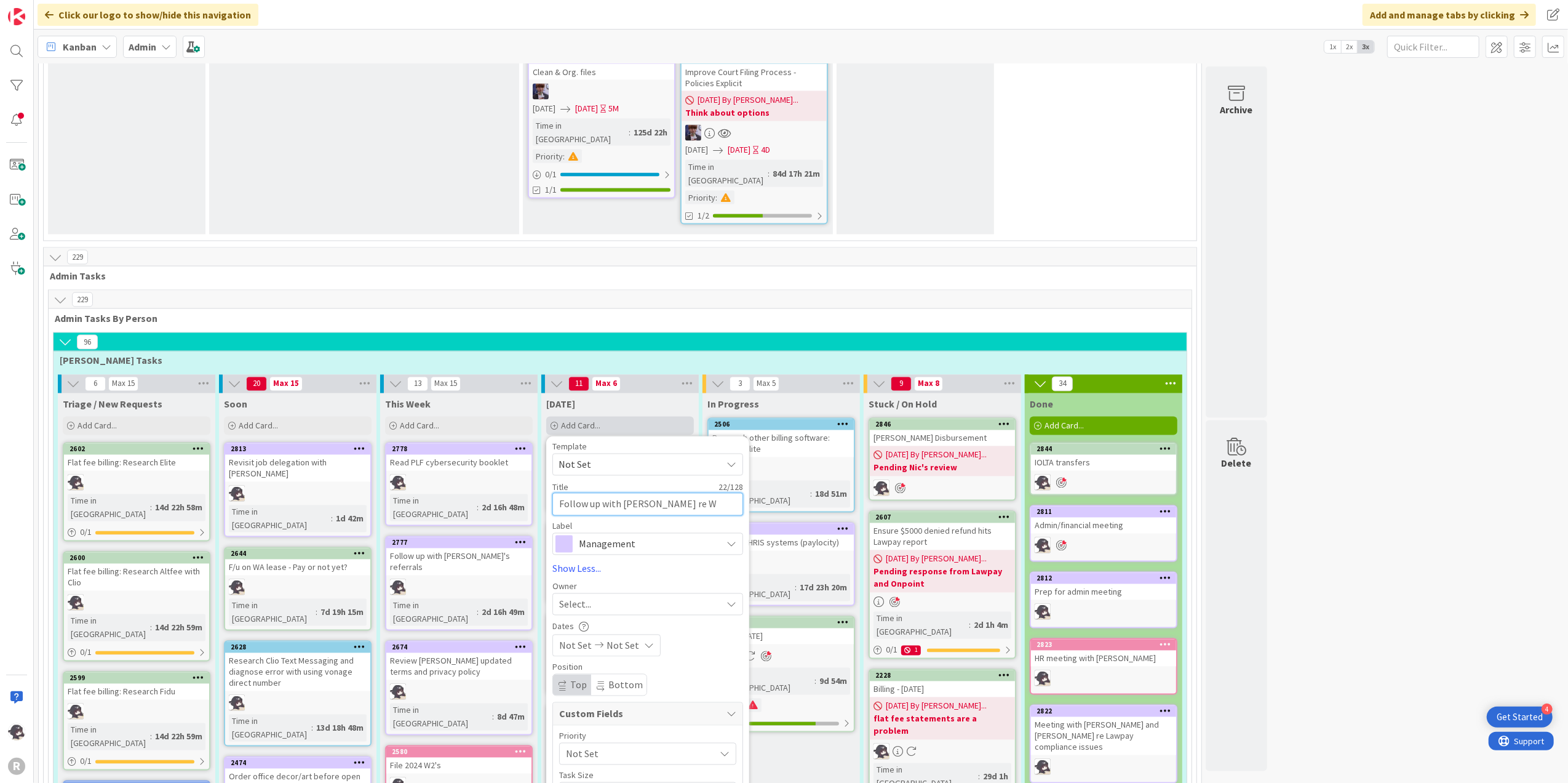
type textarea "Follow up with [PERSON_NAME] re WA"
type textarea "x"
type textarea "Follow up with [PERSON_NAME] re WA"
type textarea "x"
type textarea "Follow up with [PERSON_NAME] re WA l"
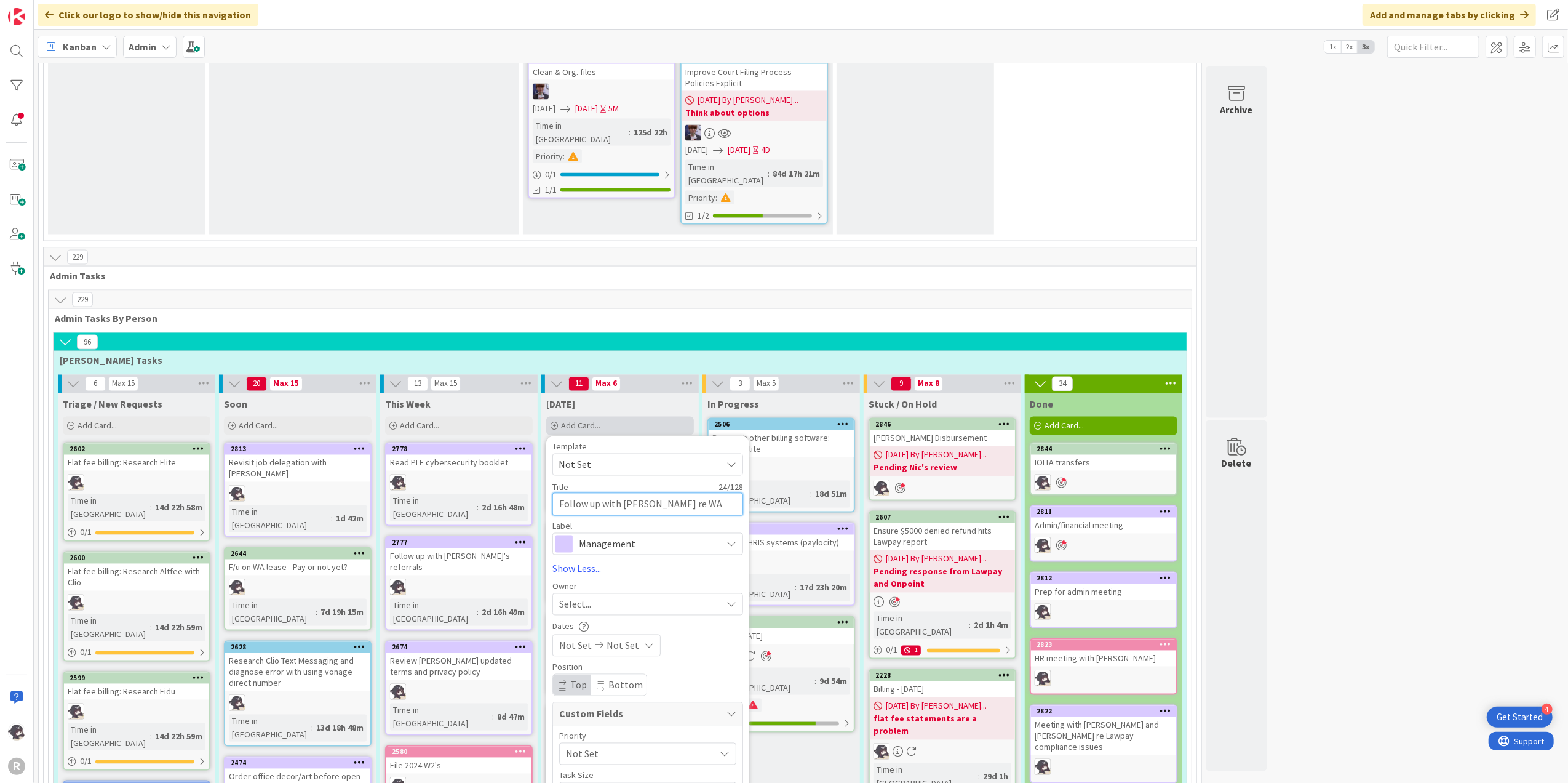
type textarea "x"
type textarea "Follow up with [PERSON_NAME] re WA li"
type textarea "x"
type textarea "Follow up with [PERSON_NAME] re WA lic"
type textarea "x"
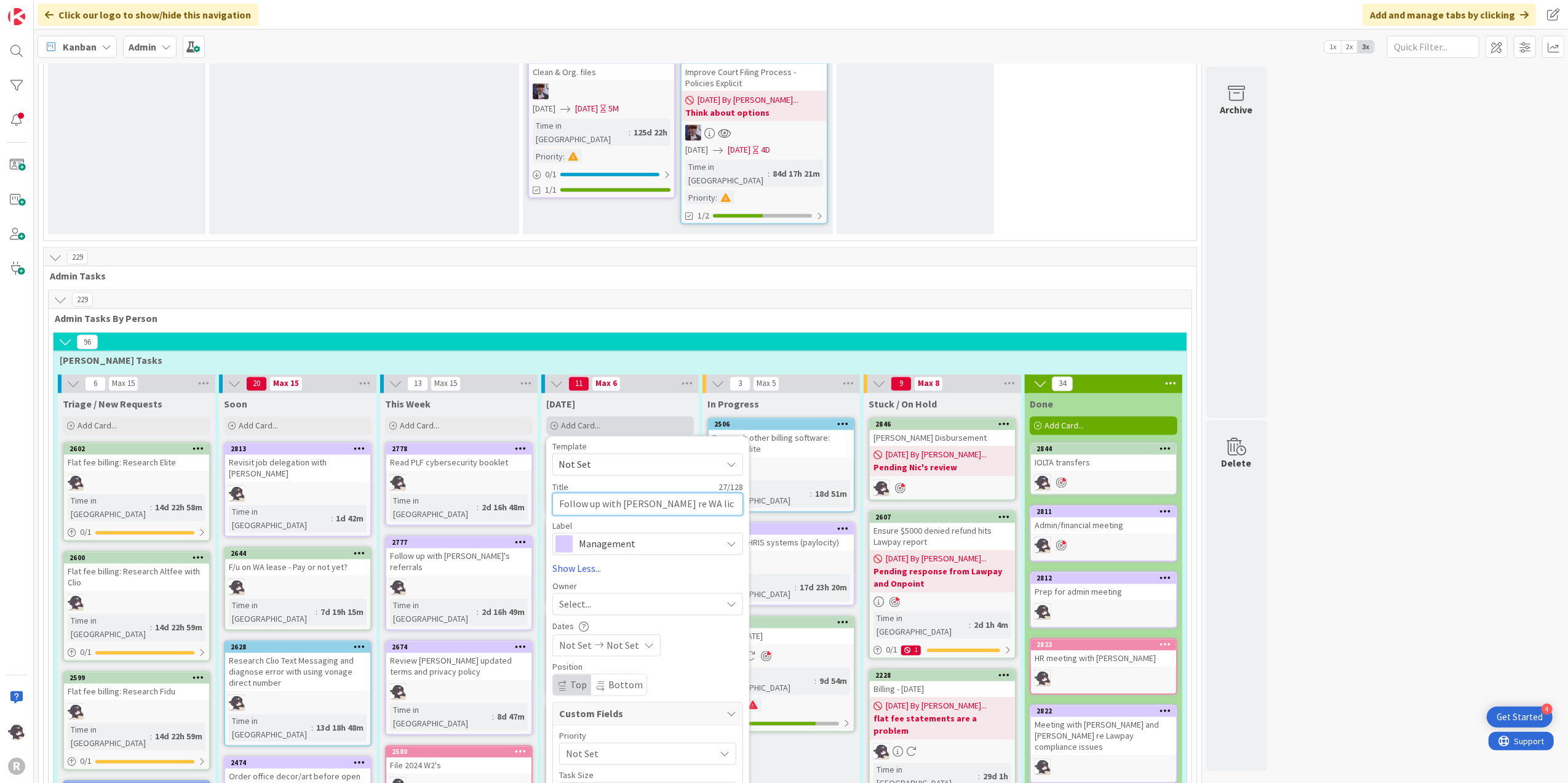
type textarea "Follow up with [PERSON_NAME] re WA lice"
type textarea "x"
type textarea "Follow up with [PERSON_NAME] re WA licen"
type textarea "x"
type textarea "Follow up with [PERSON_NAME] re WA licens"
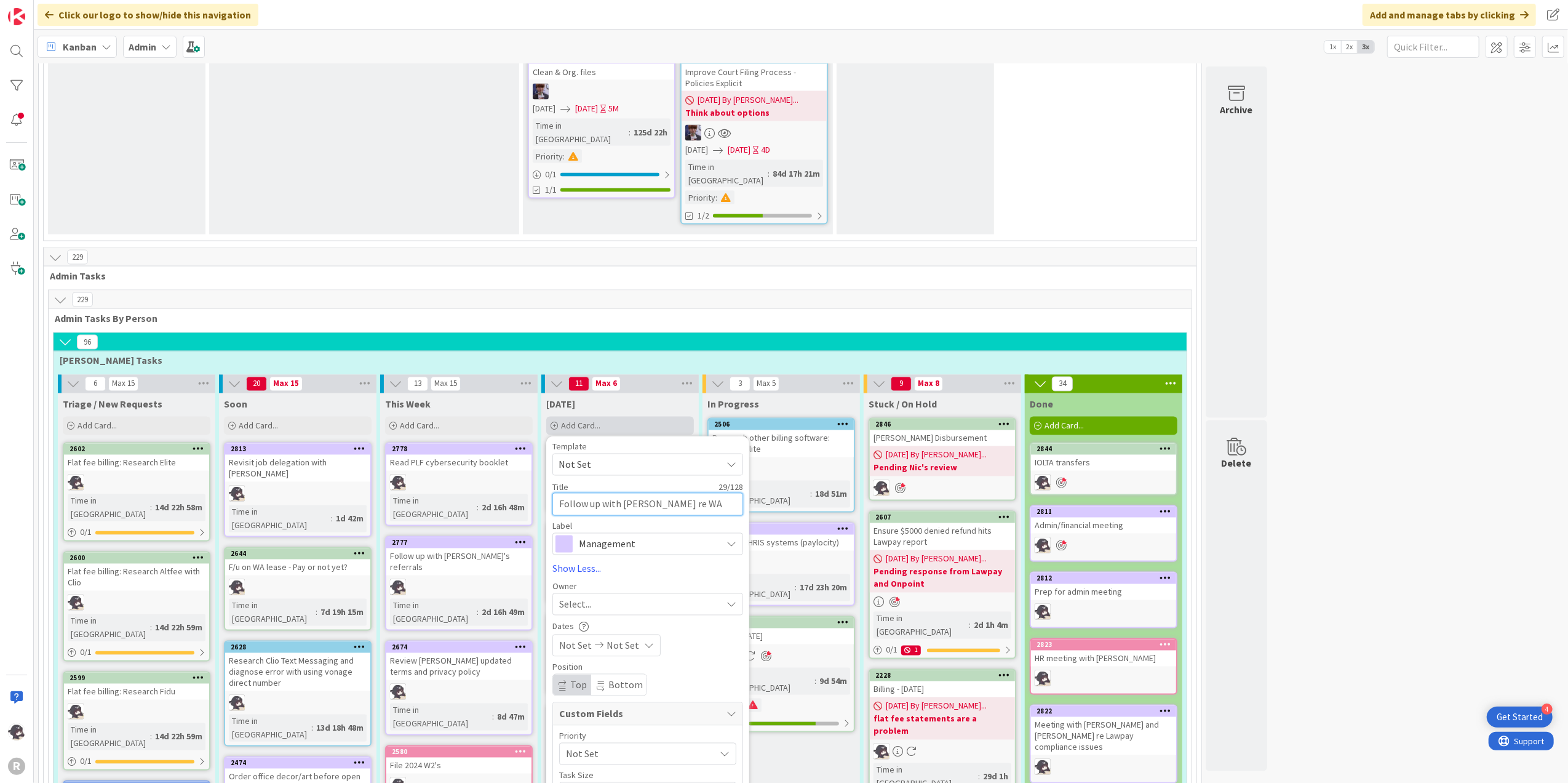
type textarea "x"
type textarea "Follow up with [PERSON_NAME] re WA license"
type textarea "x"
drag, startPoint x: 706, startPoint y: 289, endPoint x: 495, endPoint y: 288, distance: 211.0
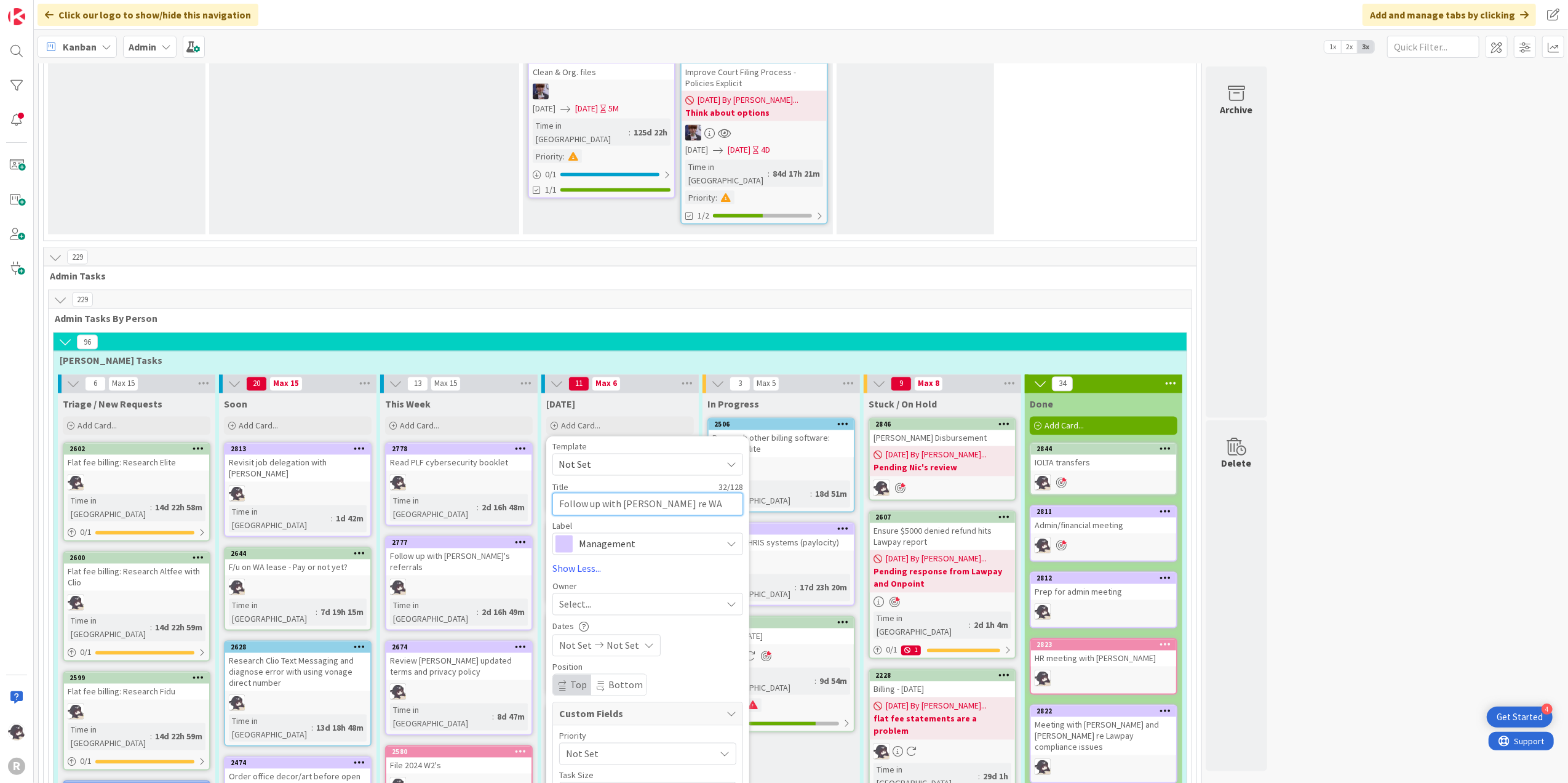
type textarea "Follow up with [PERSON_NAME] re WA license"
click at [591, 597] on span "Select..." at bounding box center [575, 604] width 32 height 15
click at [618, 675] on span "[PERSON_NAME]" at bounding box center [629, 684] width 59 height 19
type textarea "x"
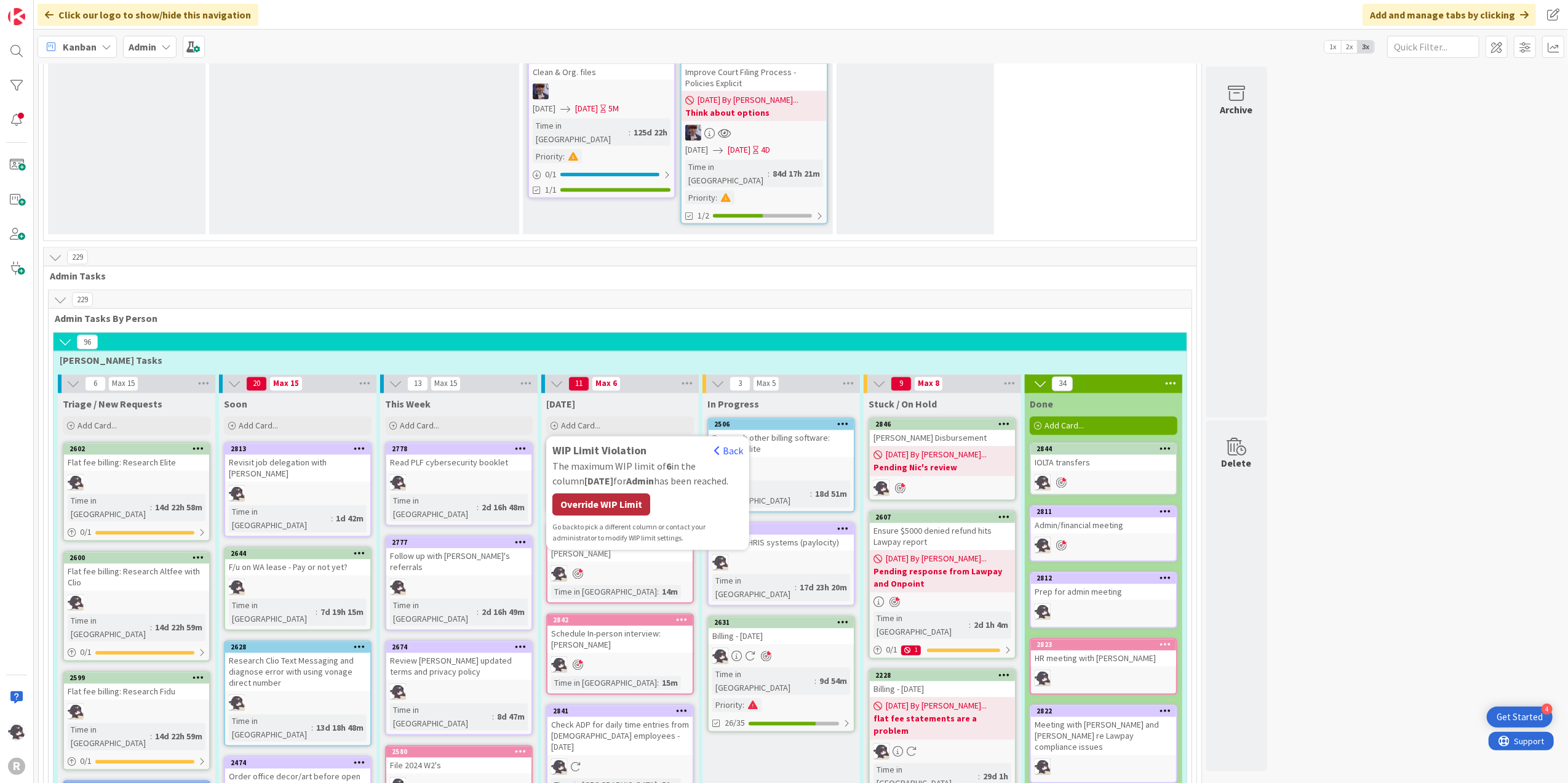
click at [603, 493] on div "Override WIP Limit" at bounding box center [601, 504] width 97 height 22
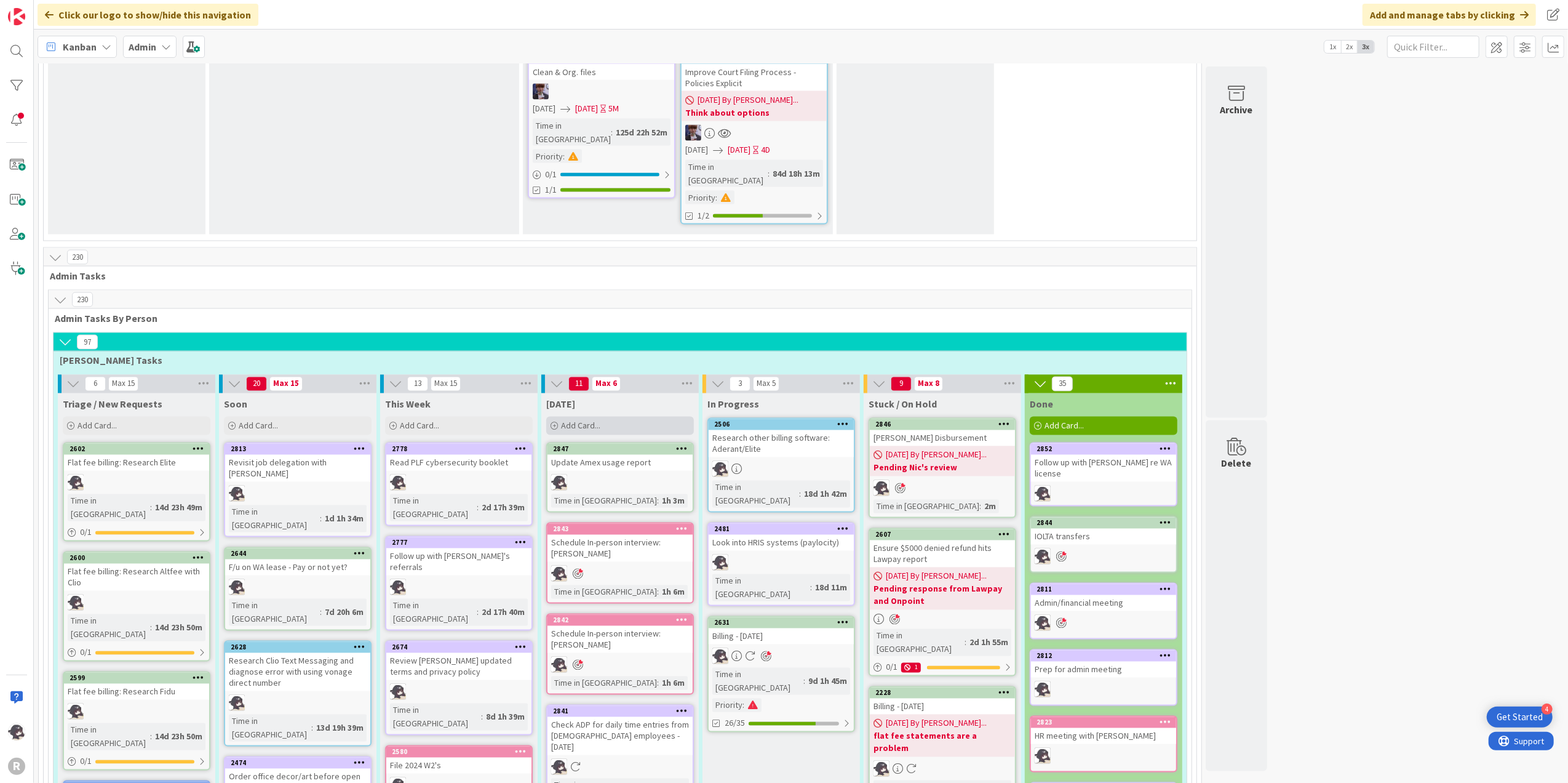
click at [622, 416] on div "Add Card..." at bounding box center [620, 425] width 148 height 19
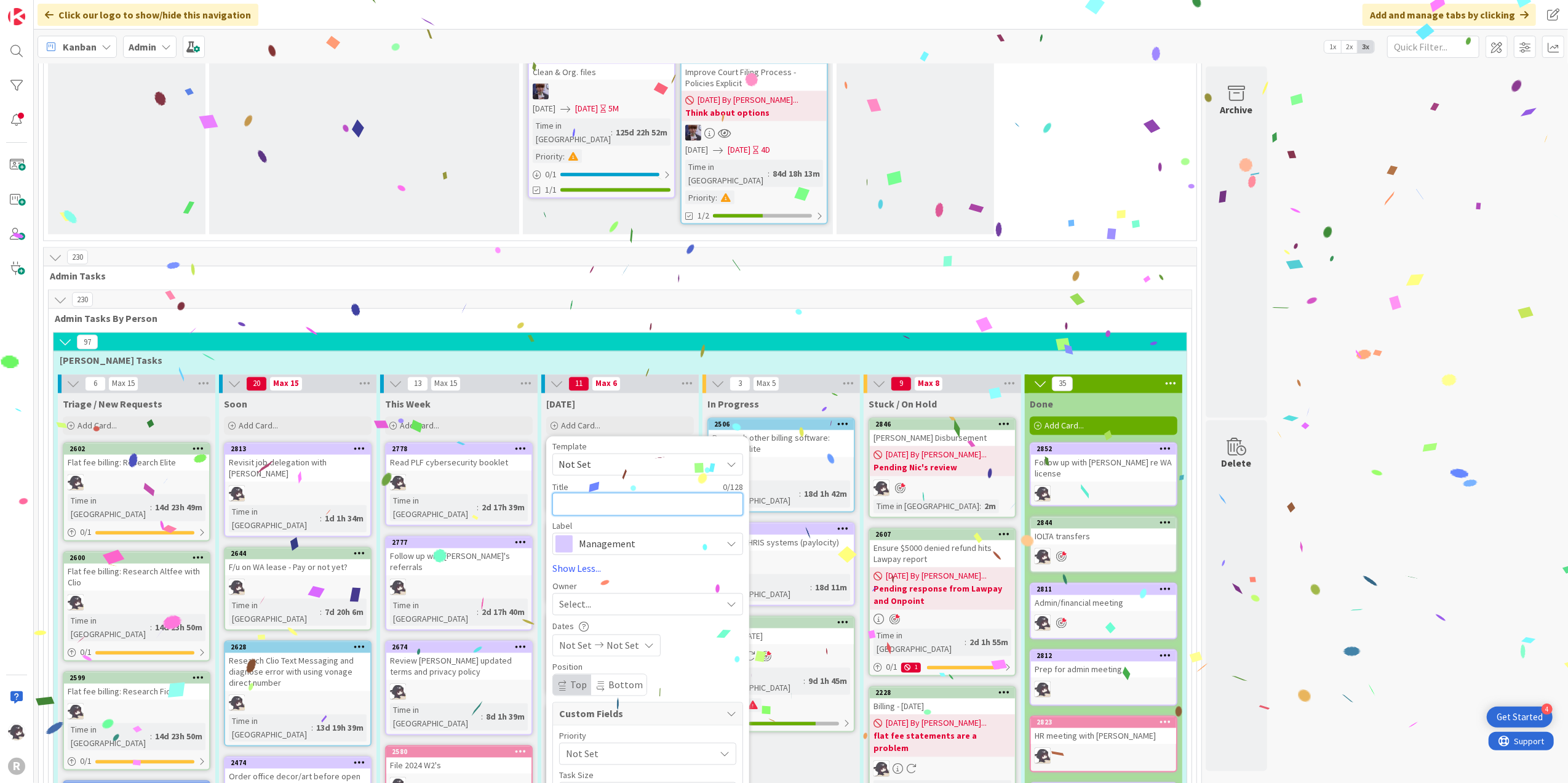
paste textarea "Follow up with [PERSON_NAME] re WA license"
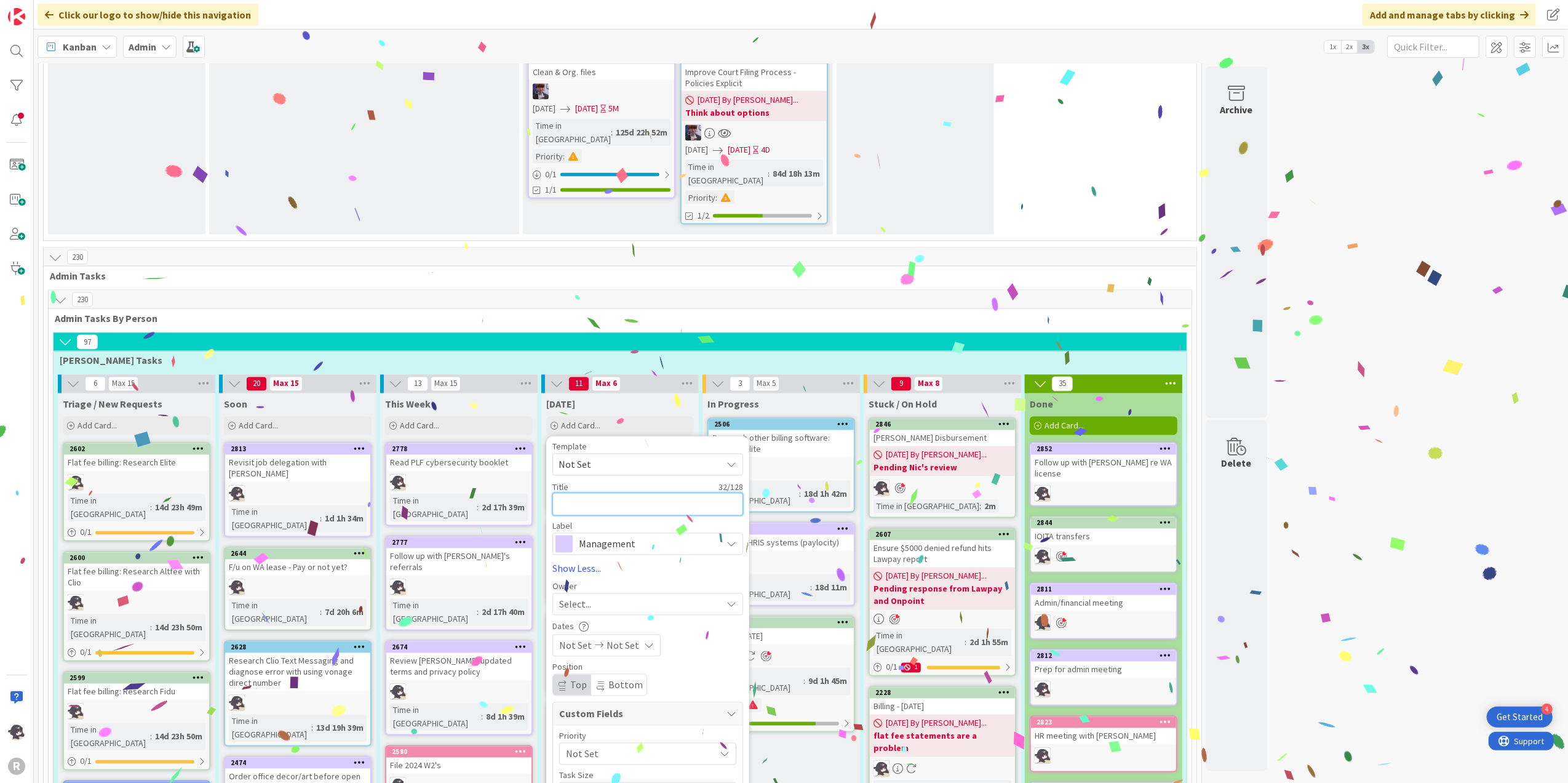
type textarea "Follow up with [PERSON_NAME] re WA license"
type textarea "x"
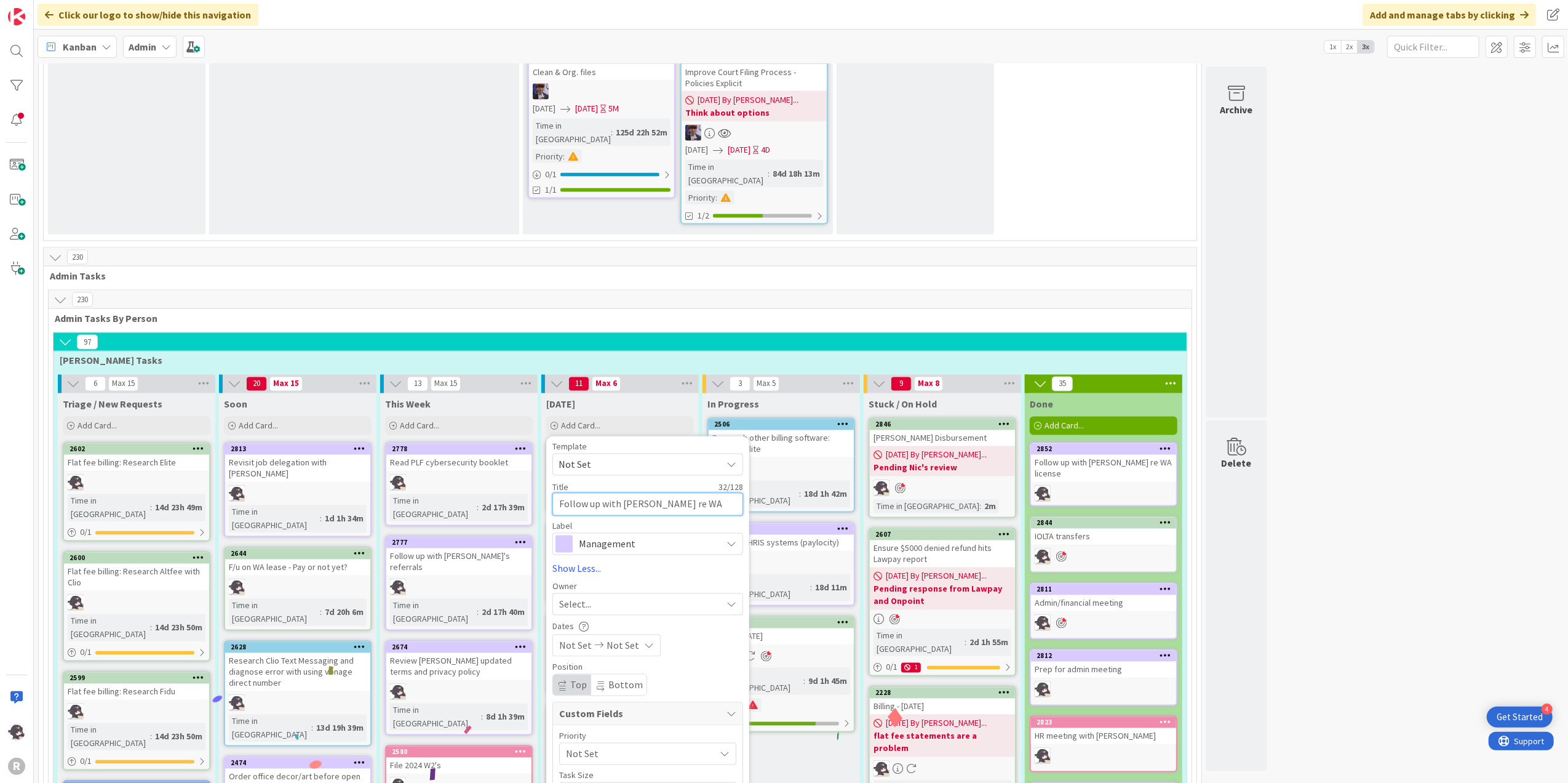
click at [631, 492] on textarea "Follow up with [PERSON_NAME] re WA license" at bounding box center [647, 504] width 190 height 23
type textarea "Follow up with Jre WA license"
type textarea "x"
type textarea "Follow up with [PERSON_NAME] WA license"
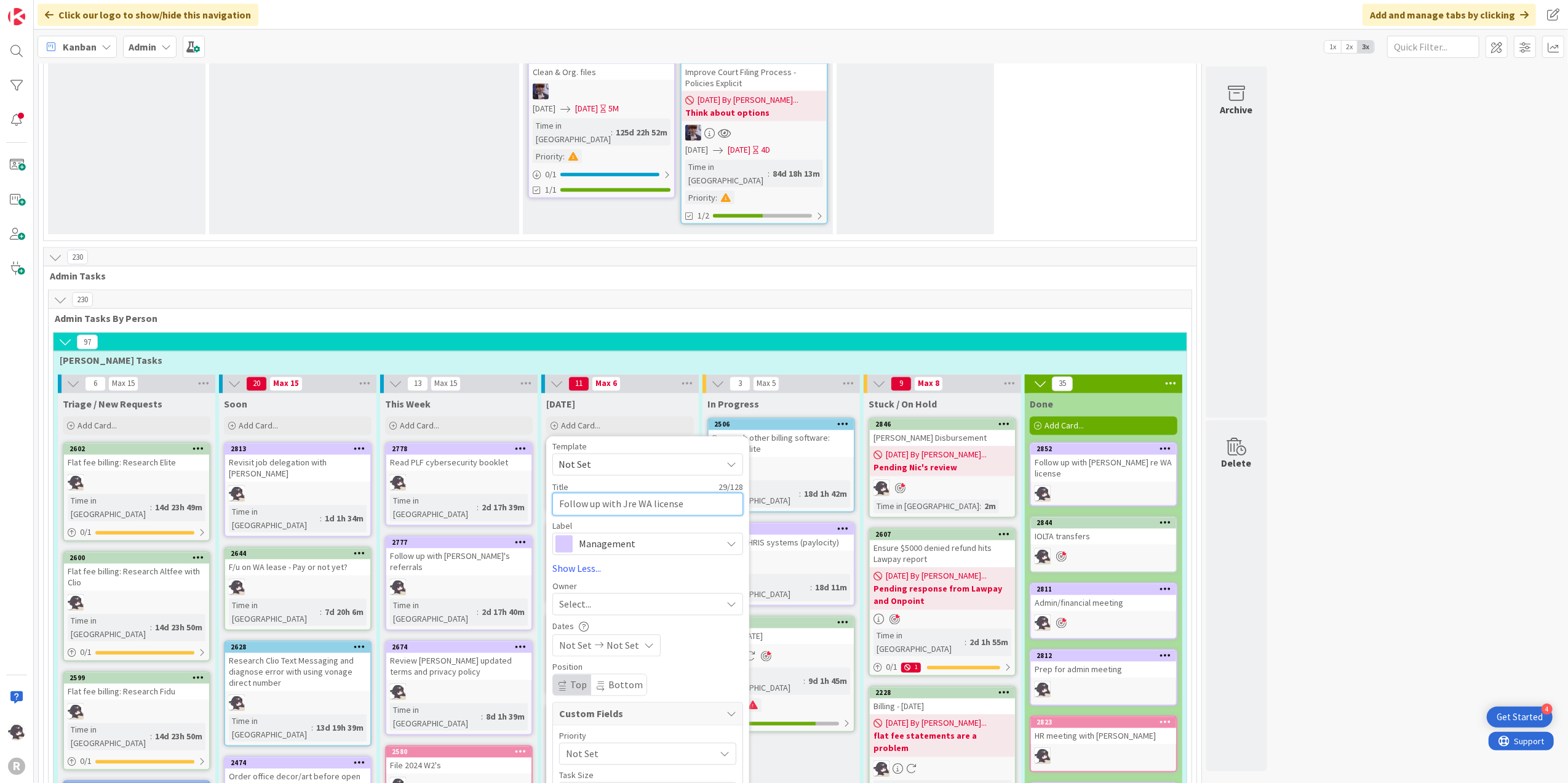
type textarea "x"
type textarea "Follow up with Jefre WA license"
type textarea "x"
type textarea "Follow up with [PERSON_NAME] WA license"
type textarea "x"
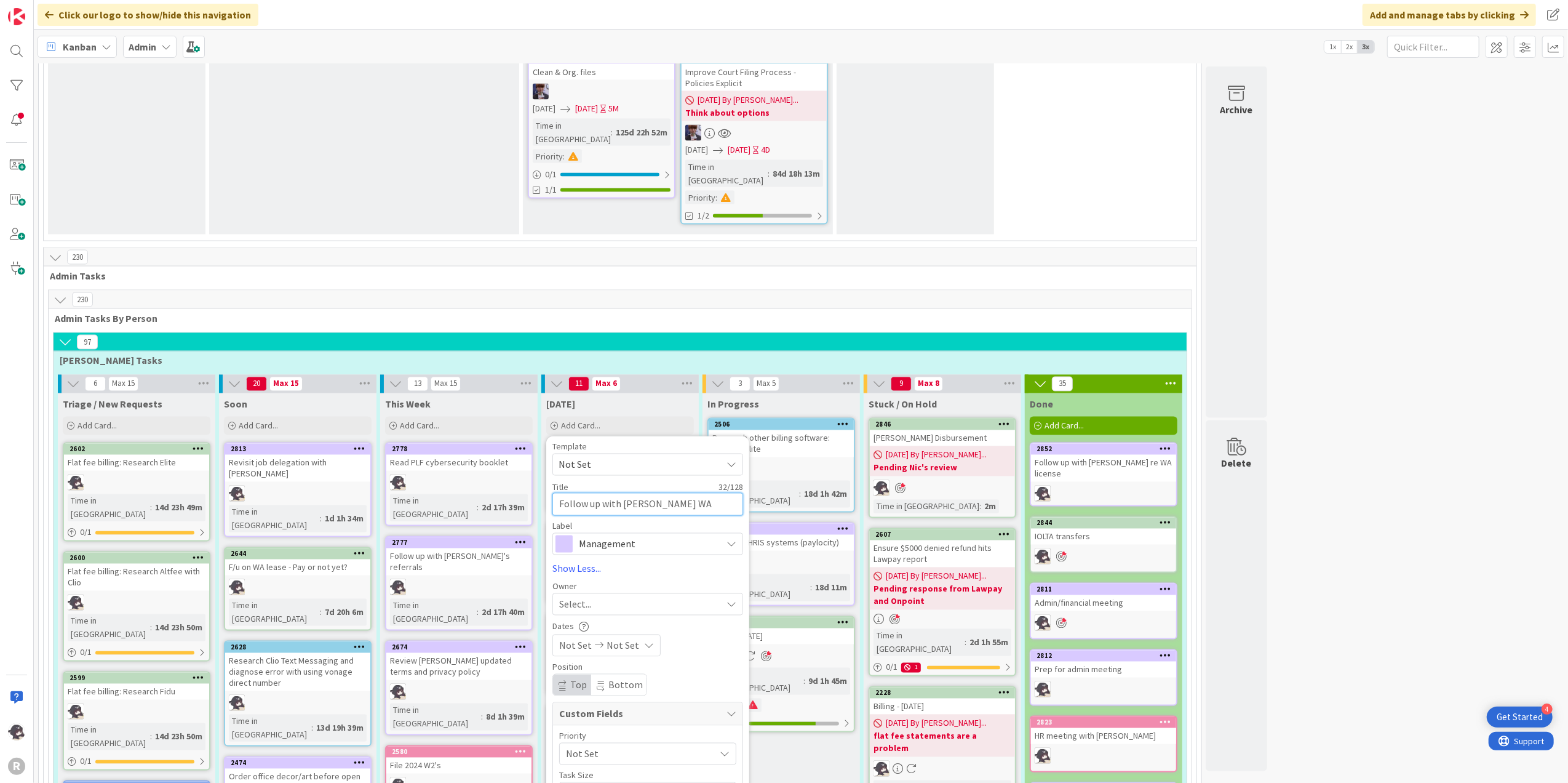
type textarea "Follow up with [PERSON_NAME] re WA license"
type textarea "x"
type textarea "Follow up with [PERSON_NAME] re WA license"
click at [598, 597] on div "Select..." at bounding box center [639, 604] width 162 height 15
click at [614, 675] on span "[PERSON_NAME]" at bounding box center [629, 684] width 59 height 19
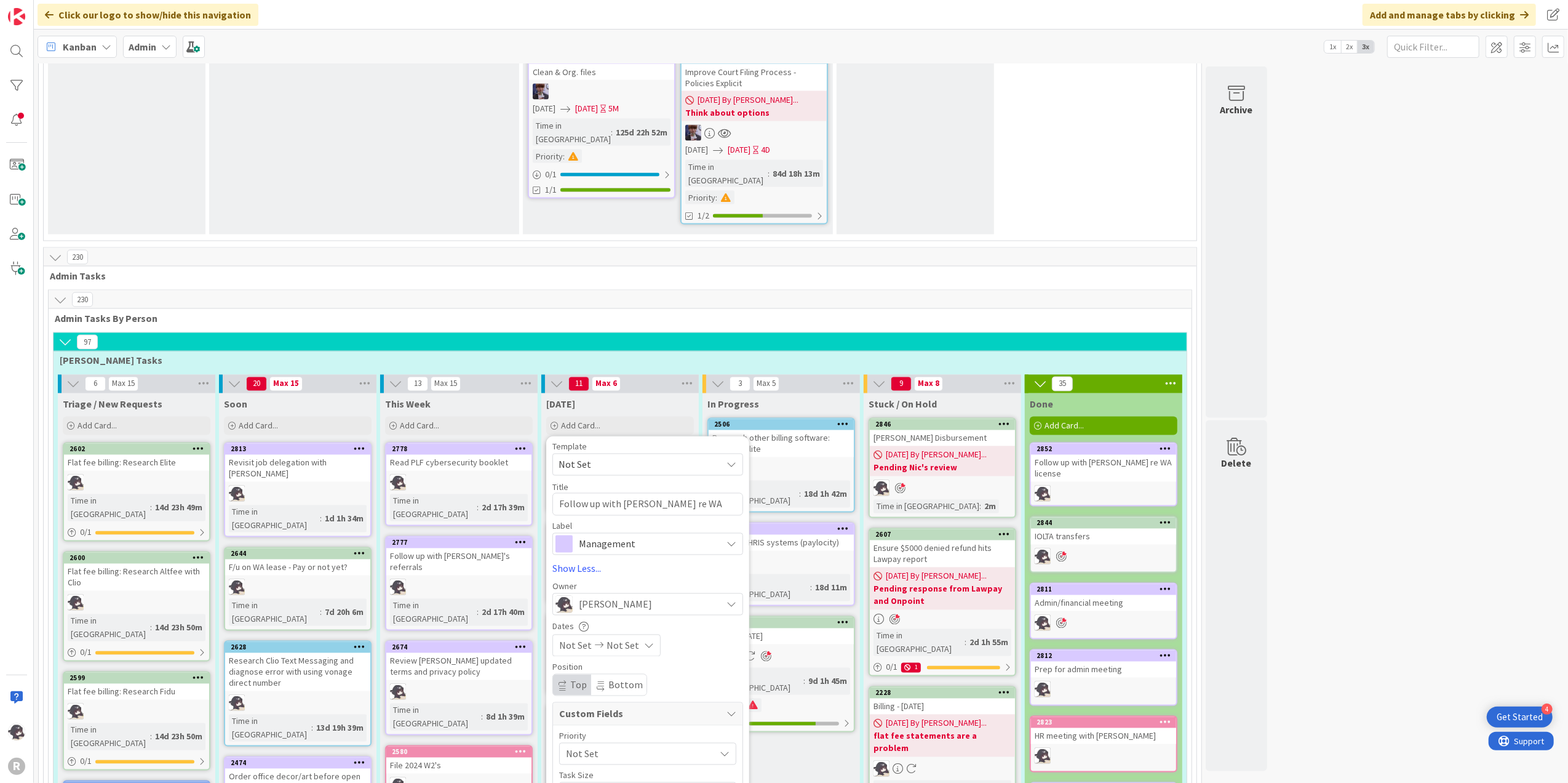
type textarea "x"
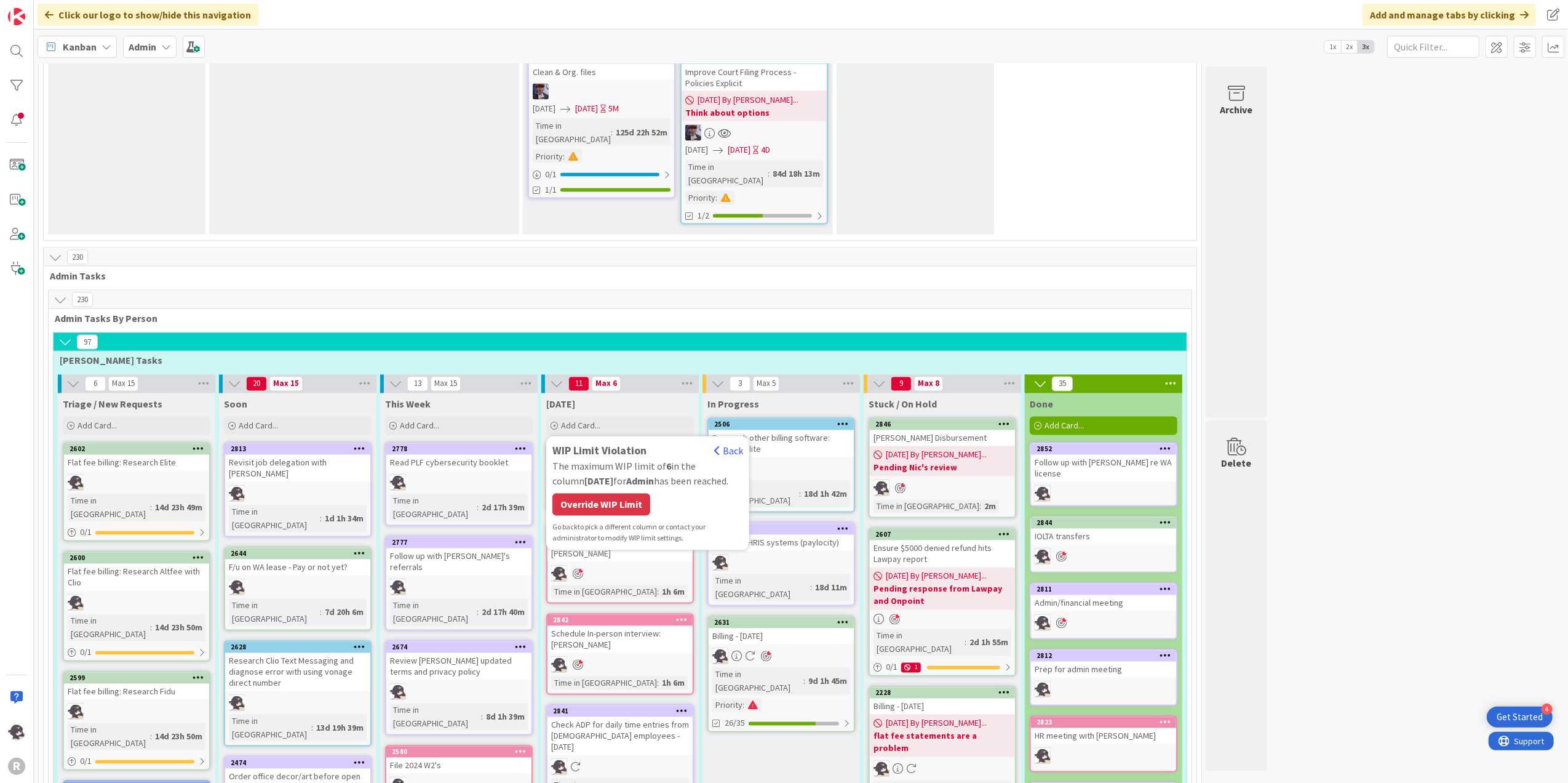
click at [631, 459] on div "The maximum WIP limit of 6 in the column [DATE] for Admin has been reached." at bounding box center [647, 473] width 190 height 29
click at [616, 493] on div "Override WIP Limit" at bounding box center [601, 504] width 97 height 22
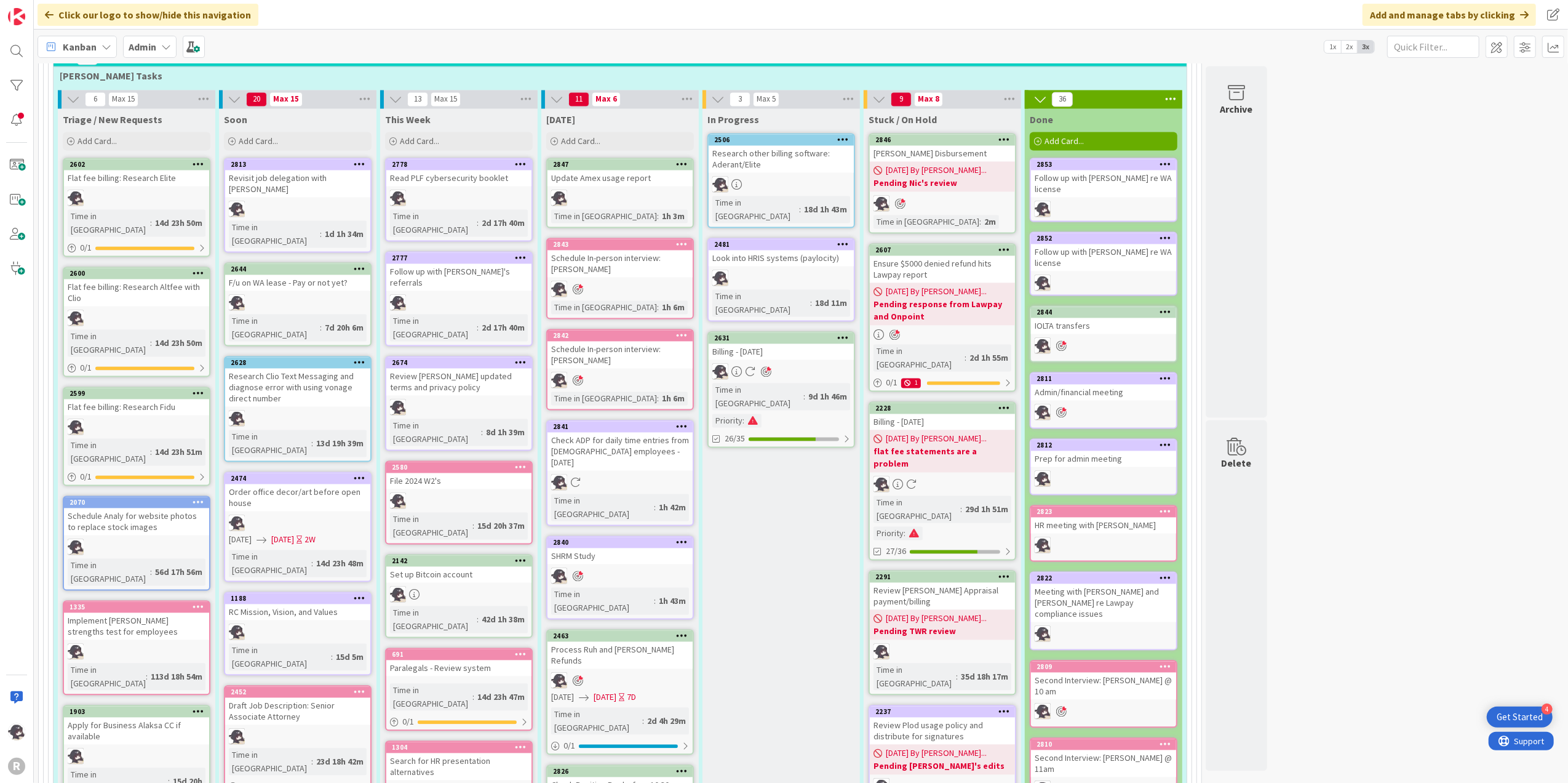
scroll to position [2318, 0]
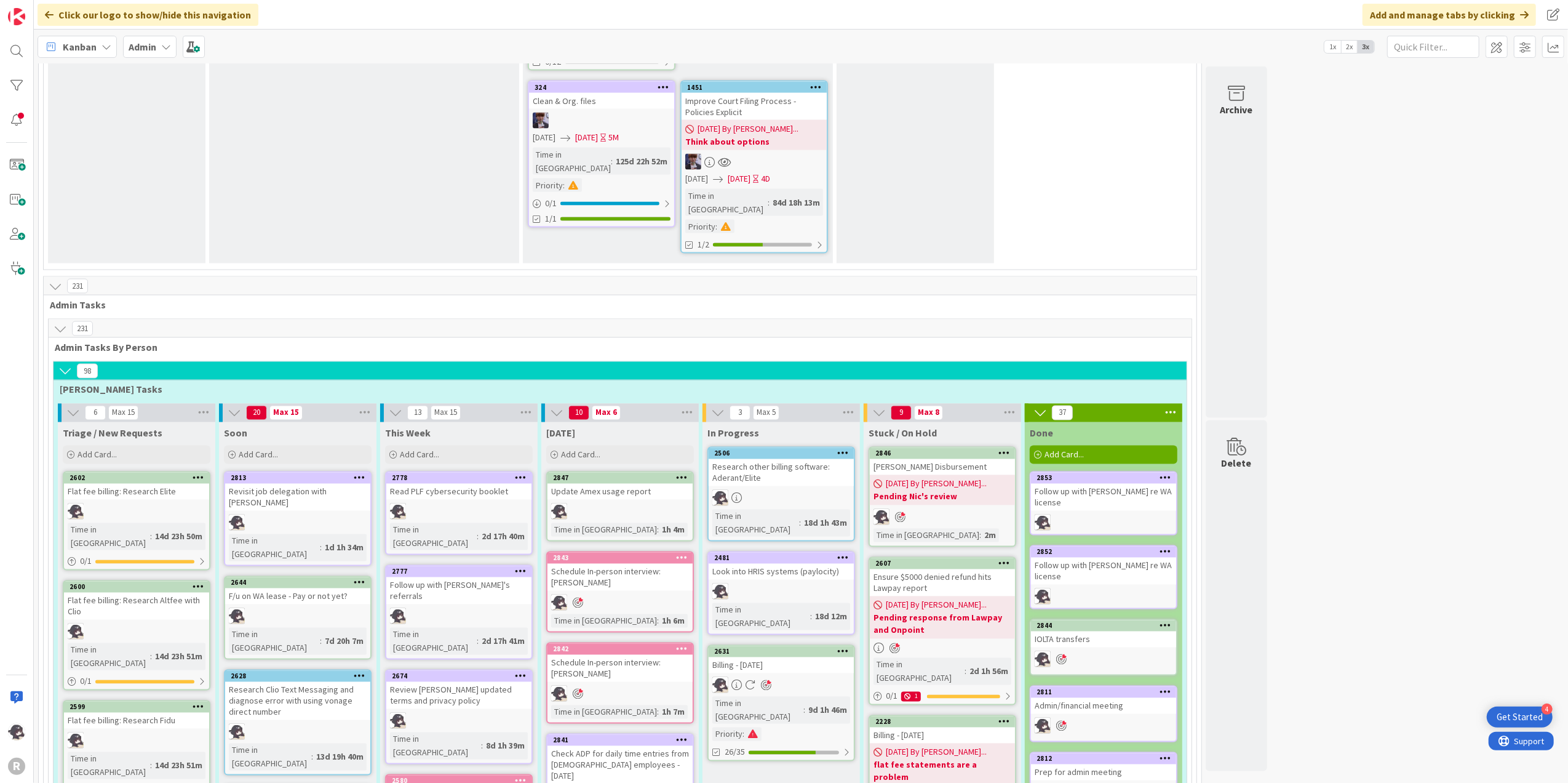
scroll to position [2073, 0]
